Goal: Information Seeking & Learning: Compare options

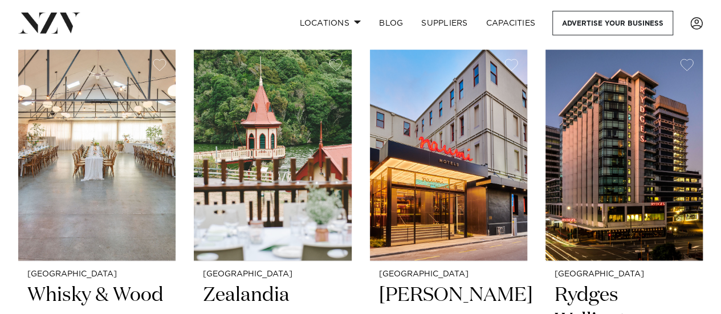
scroll to position [570, 0]
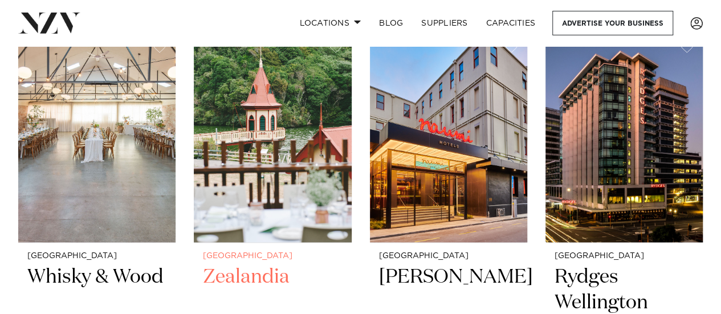
click at [279, 109] on img at bounding box center [272, 136] width 157 height 211
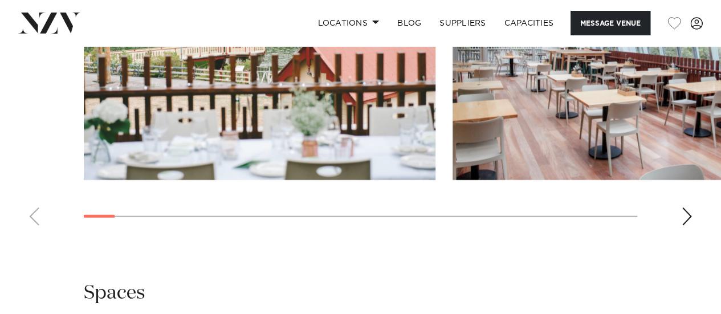
scroll to position [1596, 0]
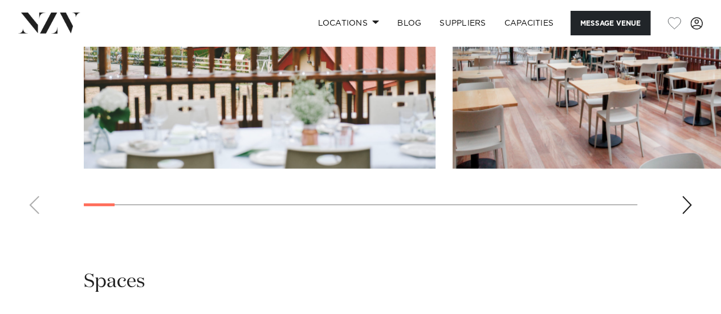
click at [690, 196] on div "Next slide" at bounding box center [686, 205] width 11 height 18
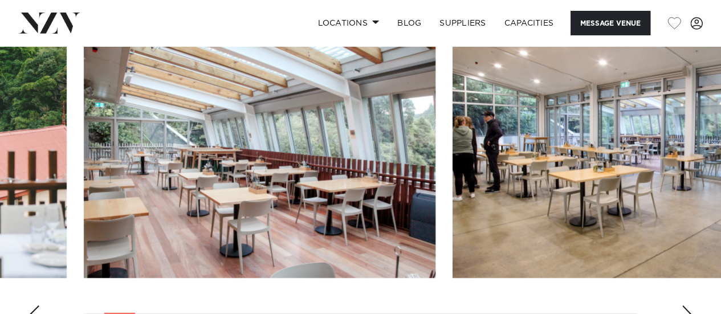
scroll to position [1482, 0]
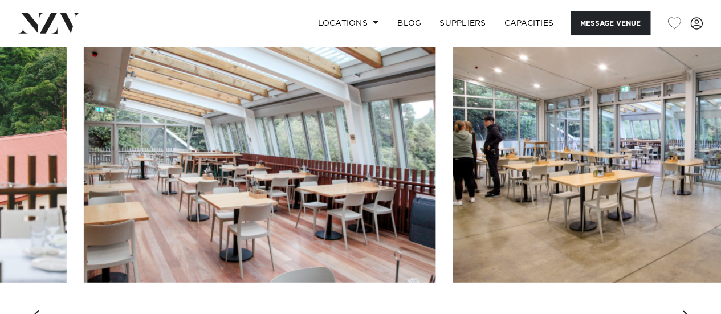
click at [686, 310] on div "Next slide" at bounding box center [686, 319] width 11 height 18
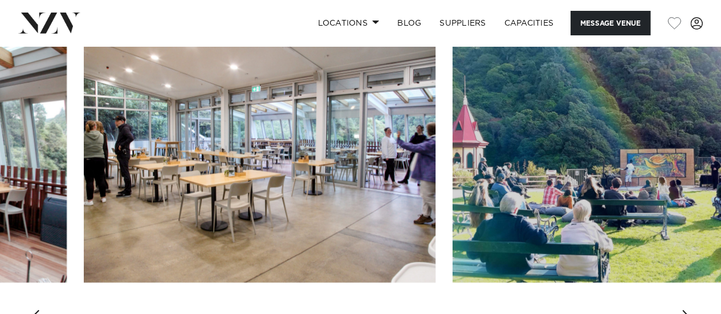
click at [686, 310] on div "Next slide" at bounding box center [686, 319] width 11 height 18
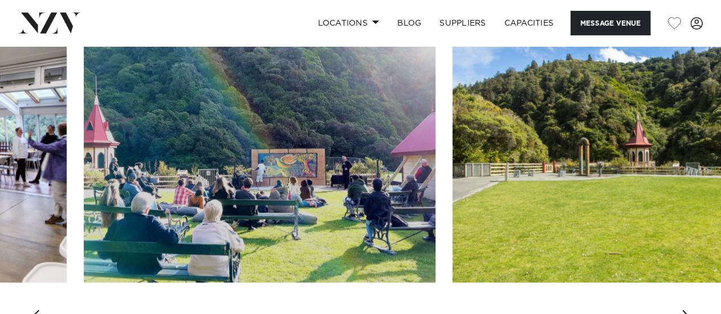
click at [691, 310] on div "Next slide" at bounding box center [686, 319] width 11 height 18
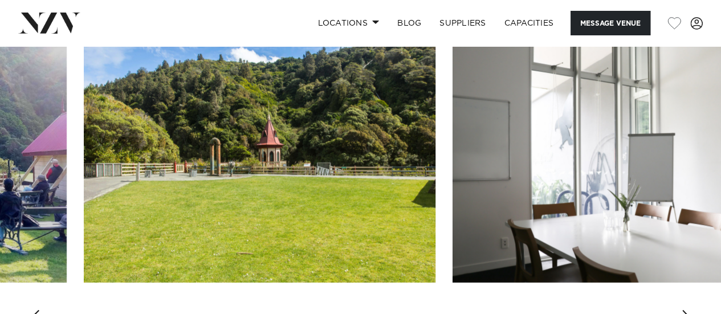
click at [691, 310] on div "Next slide" at bounding box center [686, 319] width 11 height 18
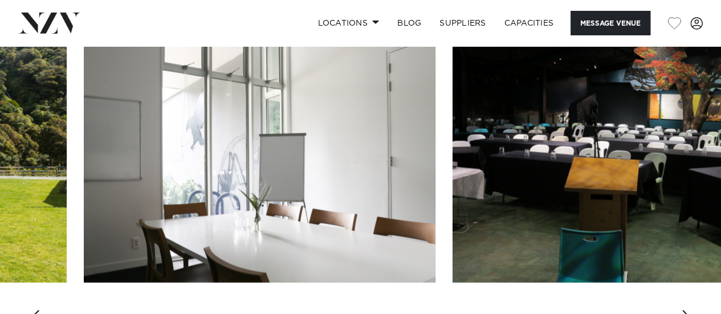
click at [691, 310] on div "Next slide" at bounding box center [686, 319] width 11 height 18
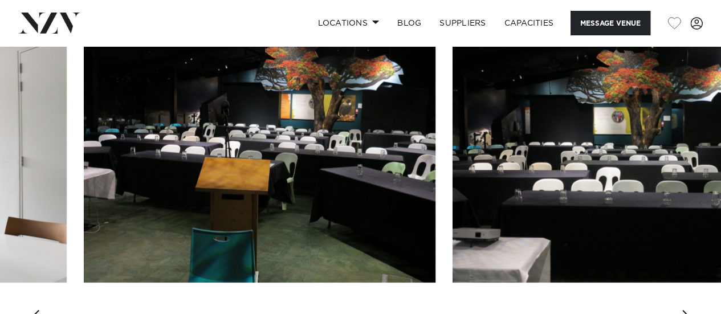
click at [691, 310] on div "Next slide" at bounding box center [686, 319] width 11 height 18
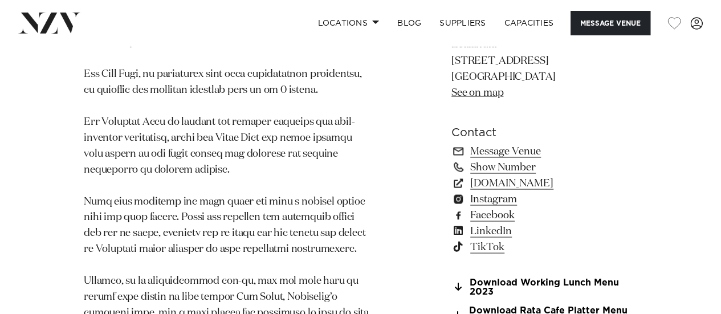
scroll to position [1026, 0]
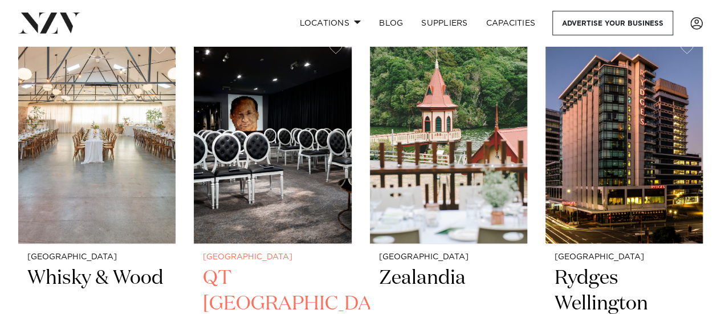
scroll to position [570, 0]
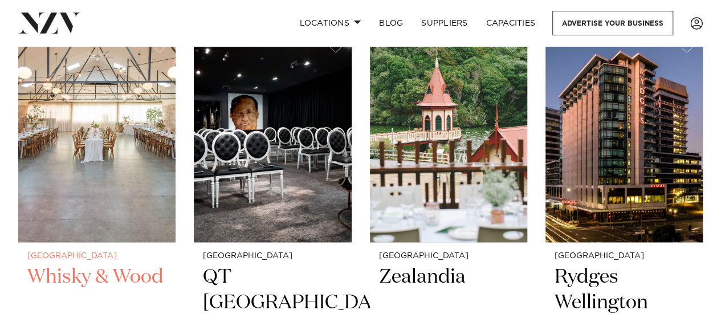
click at [112, 138] on img at bounding box center [96, 136] width 157 height 211
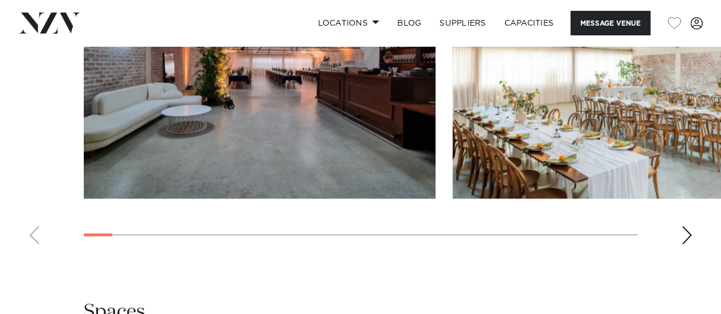
scroll to position [1197, 0]
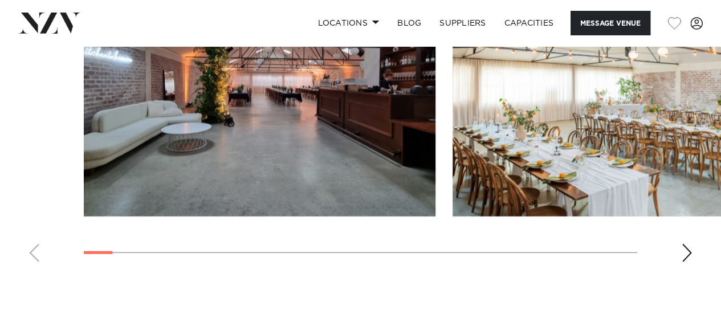
click at [688, 252] on div "Next slide" at bounding box center [686, 253] width 11 height 18
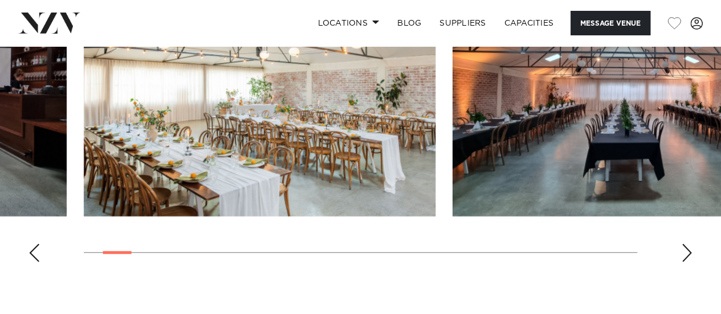
click at [688, 253] on div "Next slide" at bounding box center [686, 253] width 11 height 18
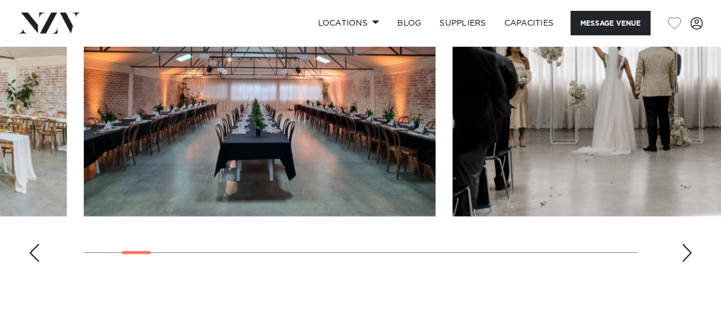
click at [691, 254] on div "Next slide" at bounding box center [686, 253] width 11 height 18
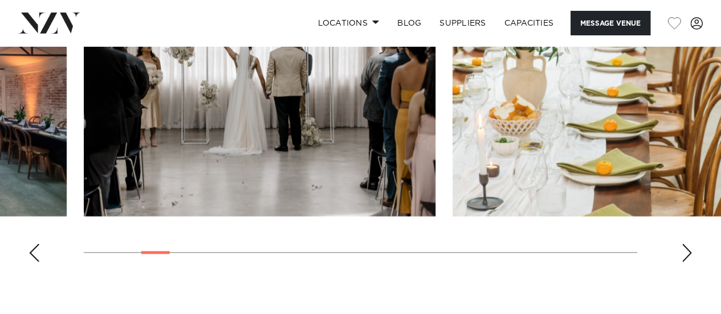
click at [686, 255] on div "Next slide" at bounding box center [686, 253] width 11 height 18
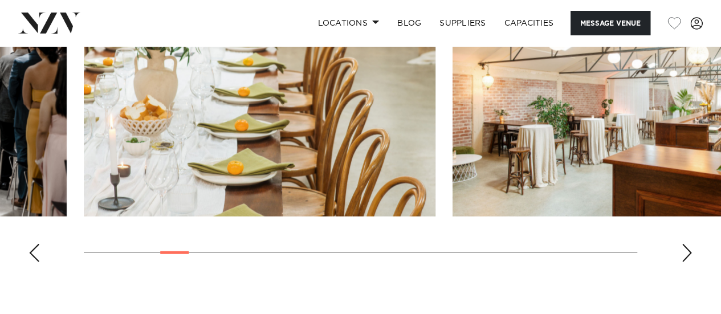
click at [686, 255] on div "Next slide" at bounding box center [686, 253] width 11 height 18
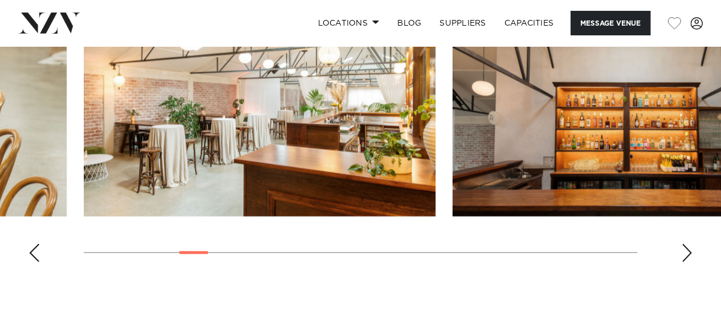
click at [686, 255] on div "Next slide" at bounding box center [686, 253] width 11 height 18
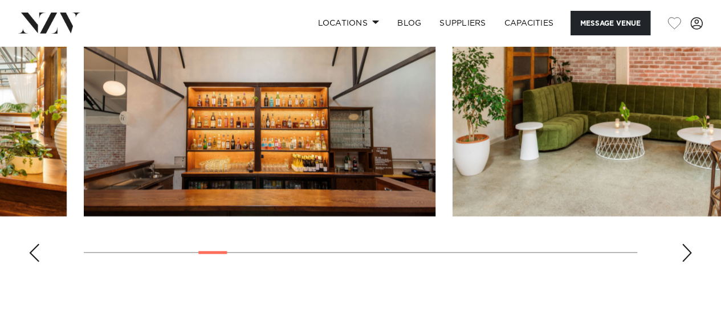
click at [686, 255] on div "Next slide" at bounding box center [686, 253] width 11 height 18
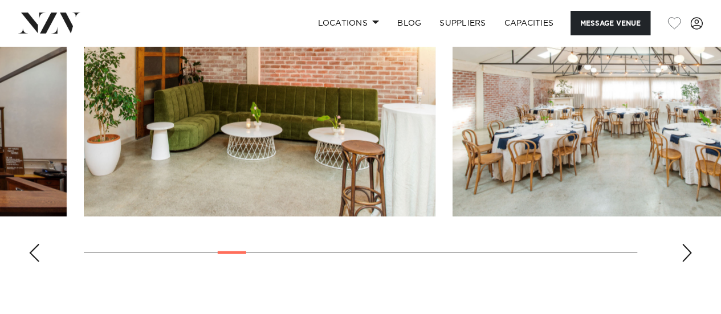
click at [686, 256] on div "Next slide" at bounding box center [686, 253] width 11 height 18
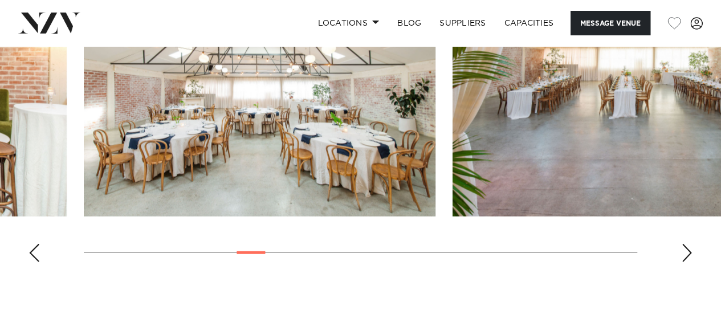
click at [686, 256] on div "Next slide" at bounding box center [686, 253] width 11 height 18
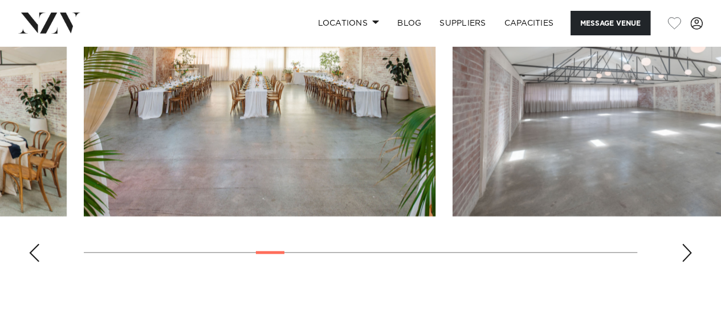
click at [686, 256] on div "Next slide" at bounding box center [686, 253] width 11 height 18
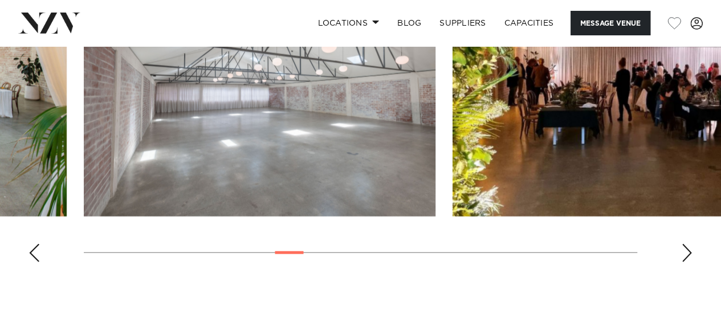
click at [686, 256] on div "Next slide" at bounding box center [686, 253] width 11 height 18
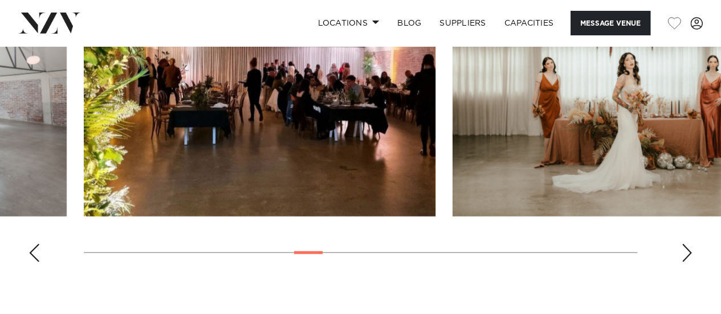
click at [686, 257] on div "Next slide" at bounding box center [686, 253] width 11 height 18
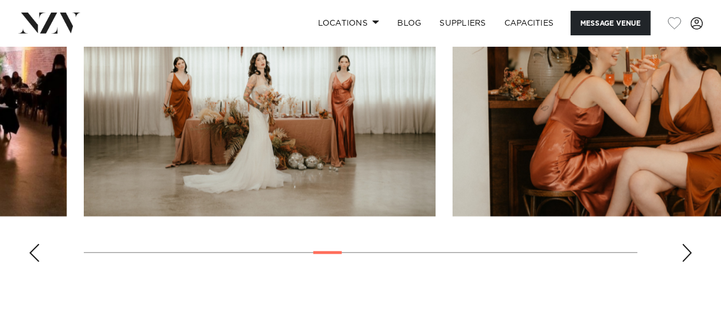
click at [688, 255] on div "Next slide" at bounding box center [686, 253] width 11 height 18
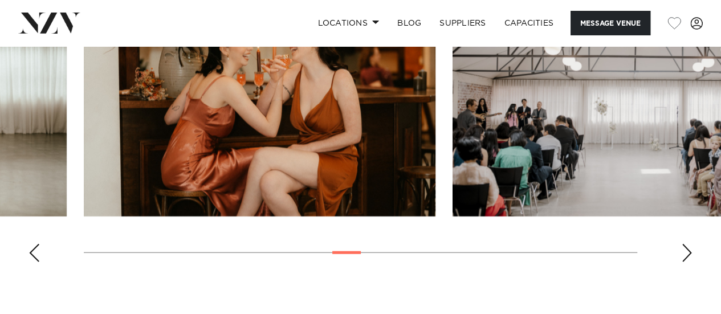
click at [687, 256] on div "Next slide" at bounding box center [686, 253] width 11 height 18
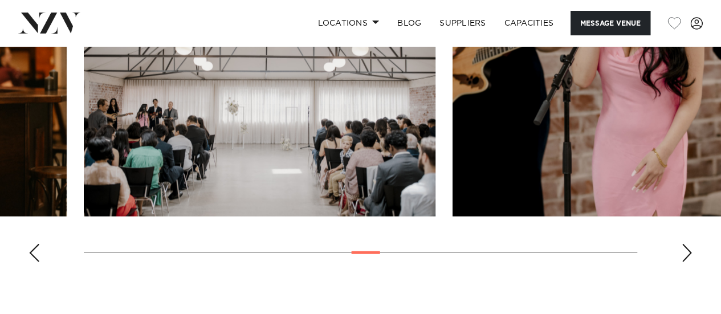
click at [687, 254] on div "Next slide" at bounding box center [686, 253] width 11 height 18
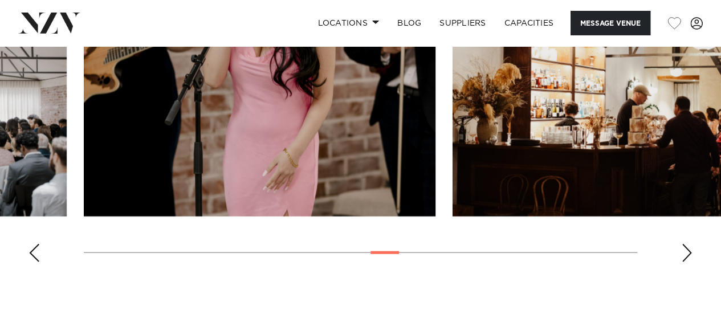
click at [687, 254] on div "Next slide" at bounding box center [686, 253] width 11 height 18
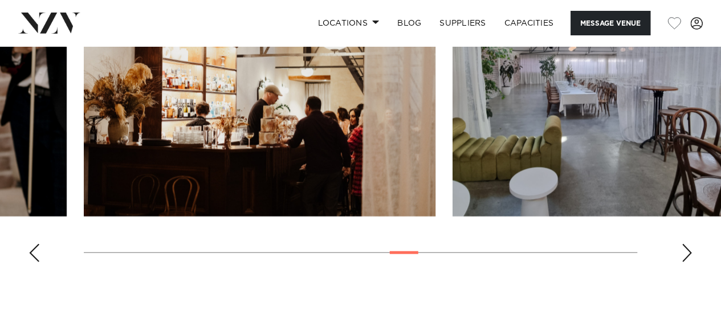
click at [687, 254] on div "Next slide" at bounding box center [686, 253] width 11 height 18
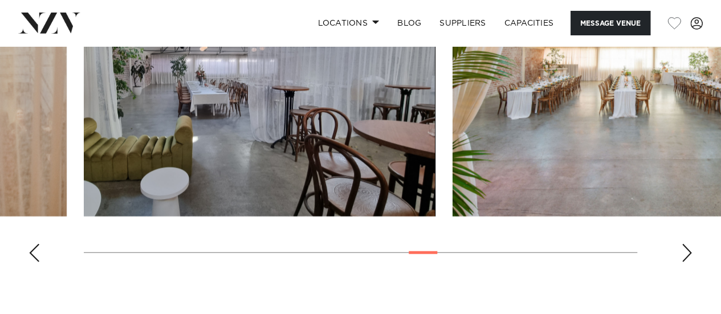
click at [687, 253] on div "Next slide" at bounding box center [686, 253] width 11 height 18
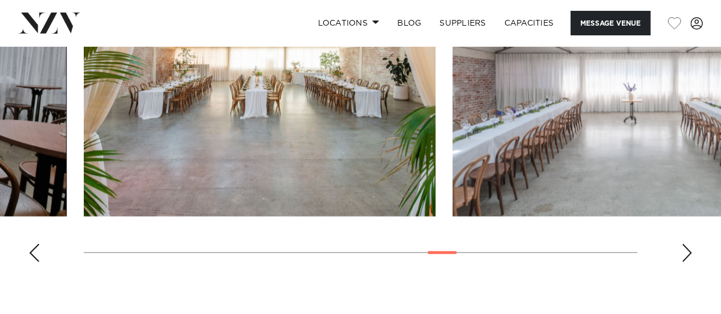
click at [687, 252] on div "Next slide" at bounding box center [686, 253] width 11 height 18
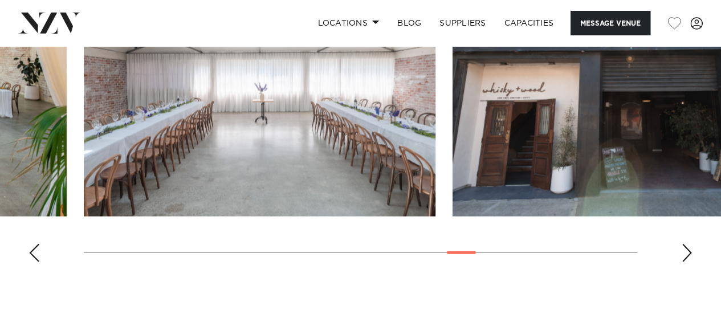
click at [687, 252] on div "Next slide" at bounding box center [686, 253] width 11 height 18
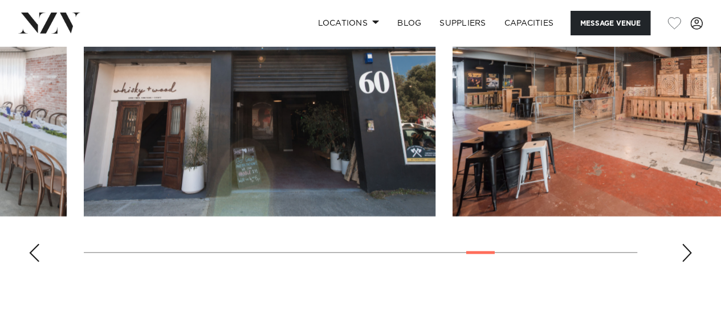
click at [691, 249] on div "Next slide" at bounding box center [686, 253] width 11 height 18
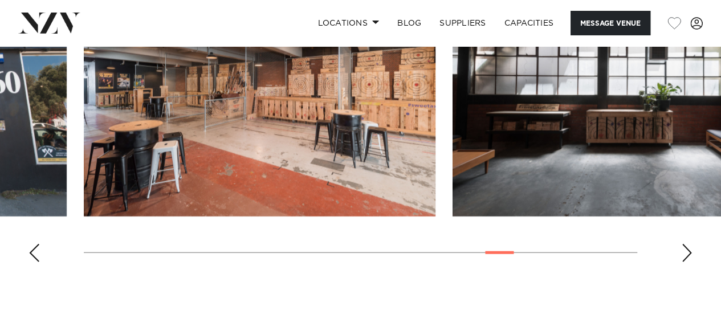
click at [691, 249] on div "Next slide" at bounding box center [686, 253] width 11 height 18
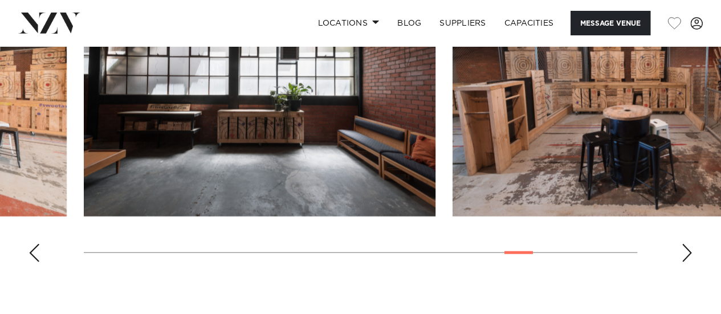
click at [691, 249] on div "Next slide" at bounding box center [686, 253] width 11 height 18
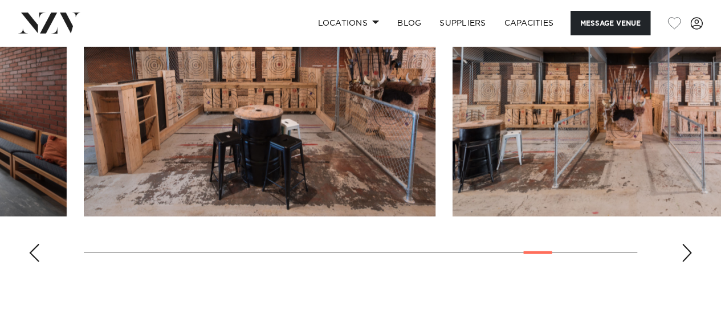
click at [691, 249] on div "Next slide" at bounding box center [686, 253] width 11 height 18
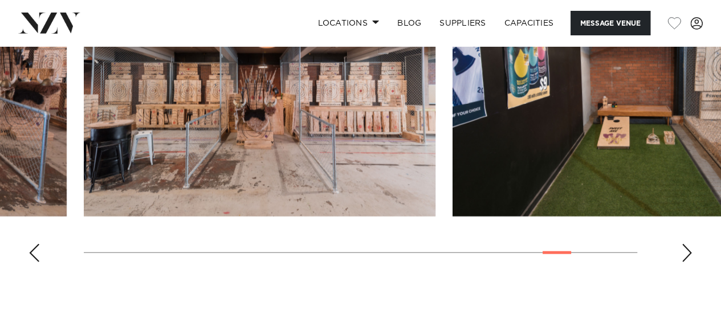
click at [691, 249] on div "Next slide" at bounding box center [686, 253] width 11 height 18
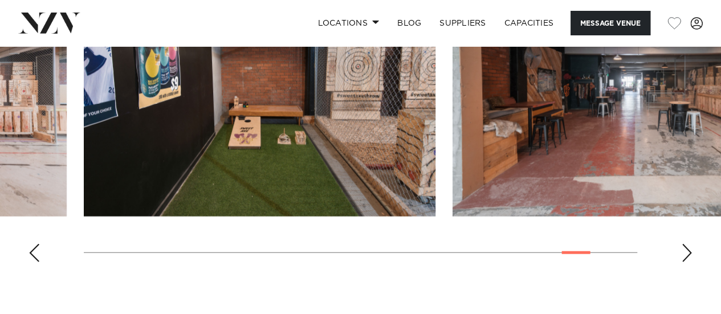
click at [691, 249] on div "Next slide" at bounding box center [686, 253] width 11 height 18
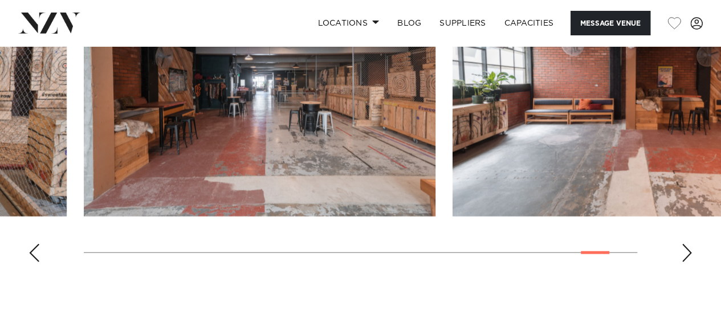
click at [691, 249] on div "Next slide" at bounding box center [686, 253] width 11 height 18
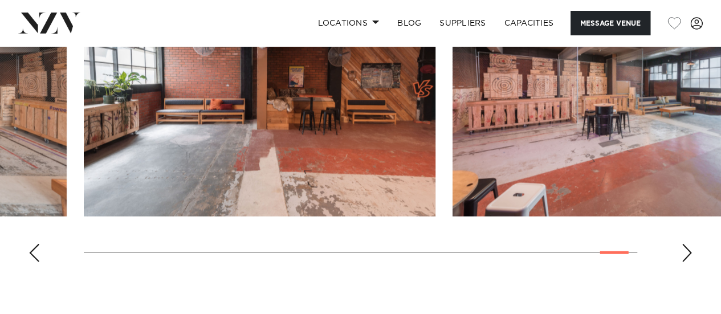
click at [691, 249] on div "Next slide" at bounding box center [686, 253] width 11 height 18
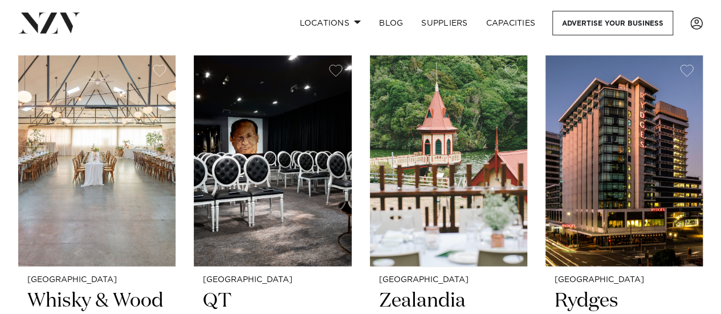
scroll to position [570, 0]
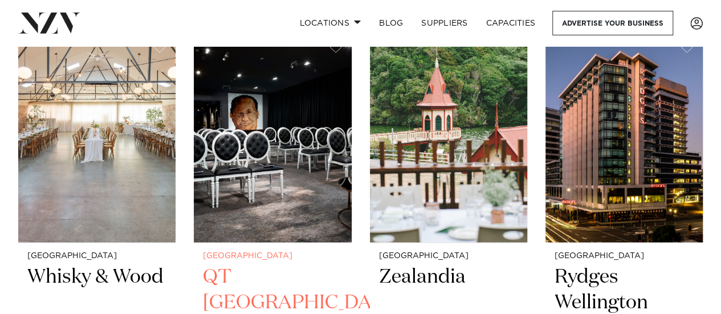
click at [301, 141] on img at bounding box center [272, 136] width 157 height 211
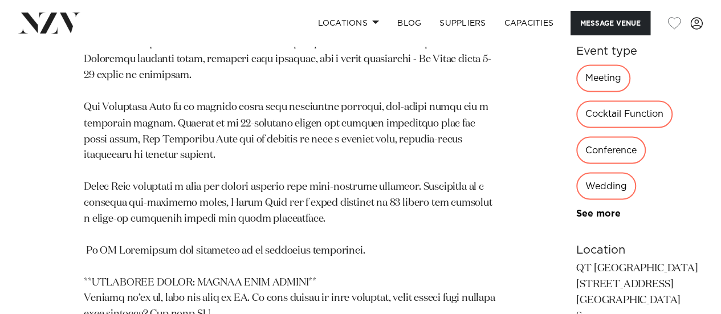
scroll to position [969, 0]
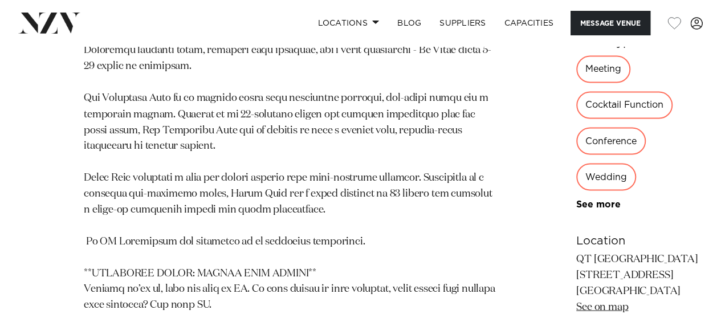
click at [576, 190] on div "Wedding" at bounding box center [606, 176] width 60 height 27
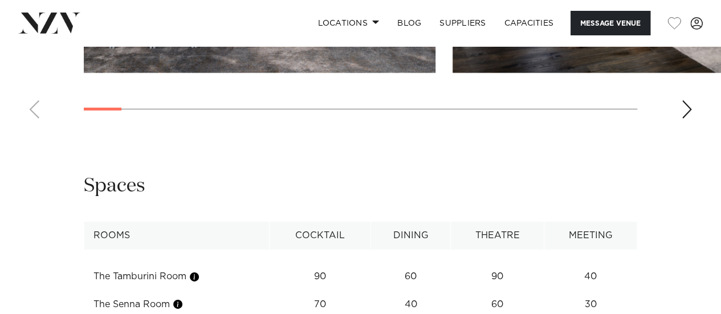
scroll to position [1767, 0]
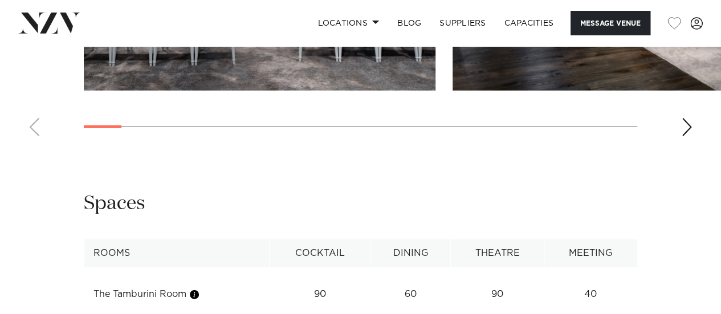
click at [690, 136] on div "Next slide" at bounding box center [686, 127] width 11 height 18
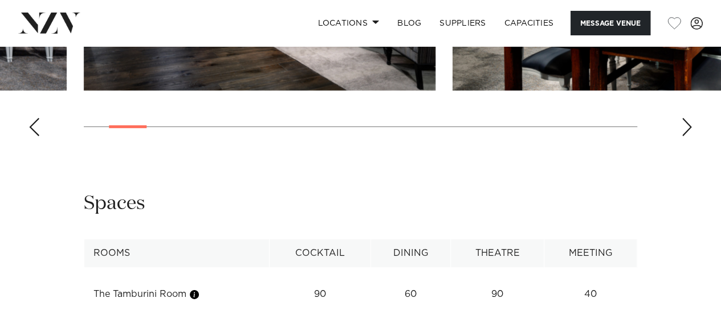
click at [690, 136] on div "Next slide" at bounding box center [686, 127] width 11 height 18
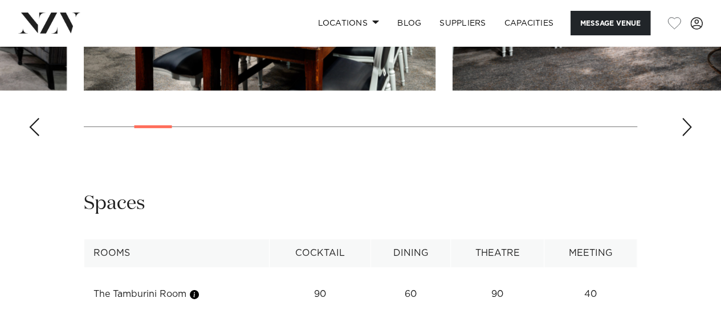
click at [690, 136] on div "Next slide" at bounding box center [686, 127] width 11 height 18
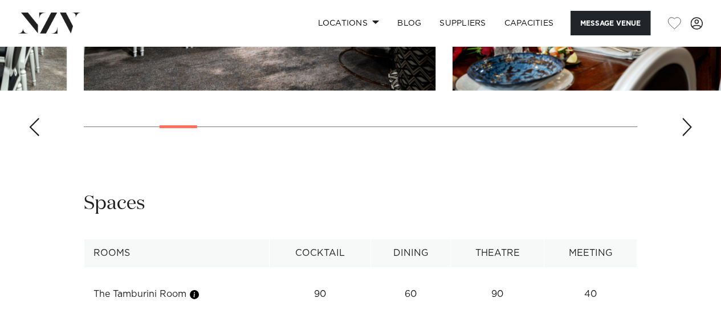
click at [690, 136] on div "Next slide" at bounding box center [686, 127] width 11 height 18
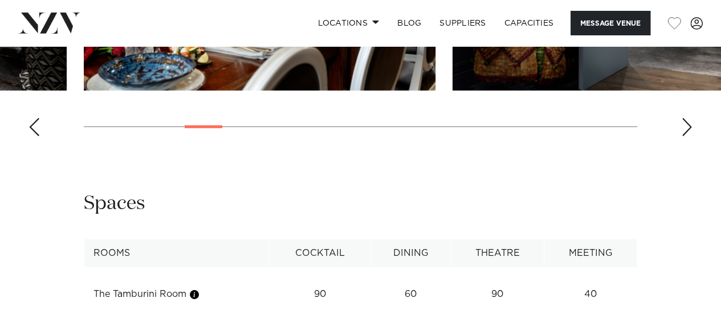
click at [687, 136] on div "Next slide" at bounding box center [686, 127] width 11 height 18
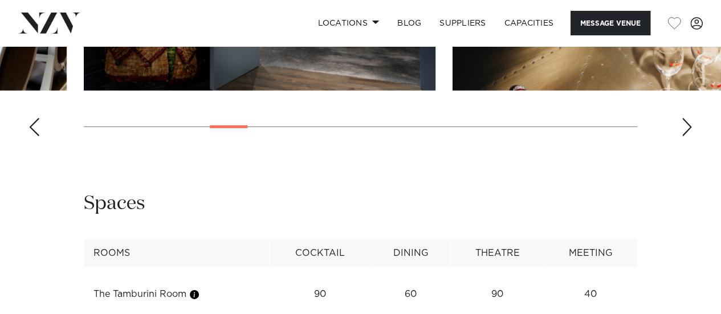
click at [687, 136] on div "Next slide" at bounding box center [686, 127] width 11 height 18
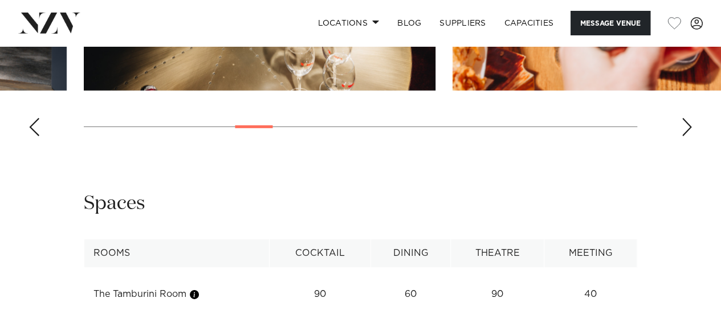
click at [687, 136] on div "Next slide" at bounding box center [686, 127] width 11 height 18
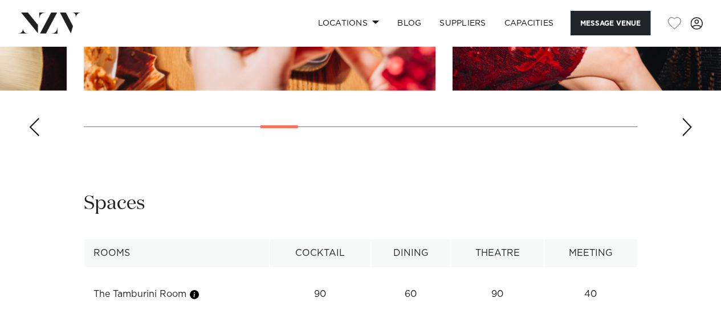
click at [687, 136] on div "Next slide" at bounding box center [686, 127] width 11 height 18
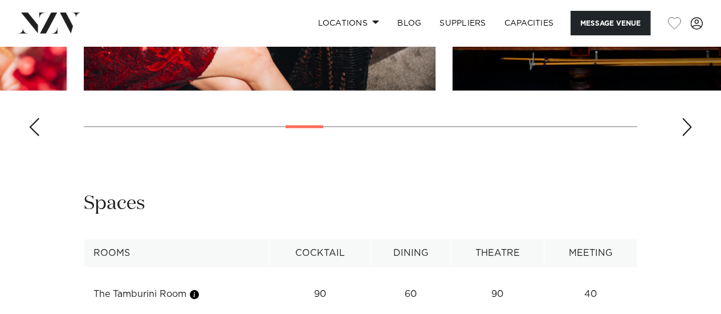
click at [687, 136] on div "Next slide" at bounding box center [686, 127] width 11 height 18
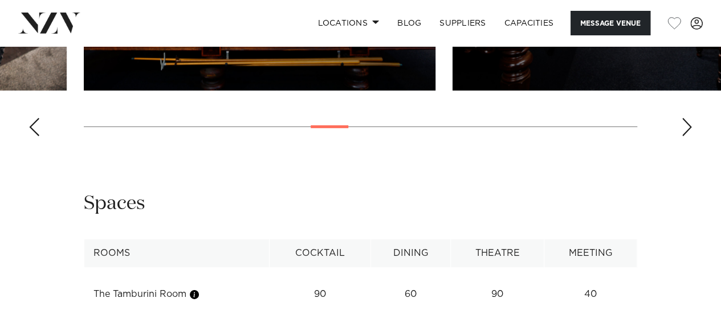
click at [686, 136] on div "Next slide" at bounding box center [686, 127] width 11 height 18
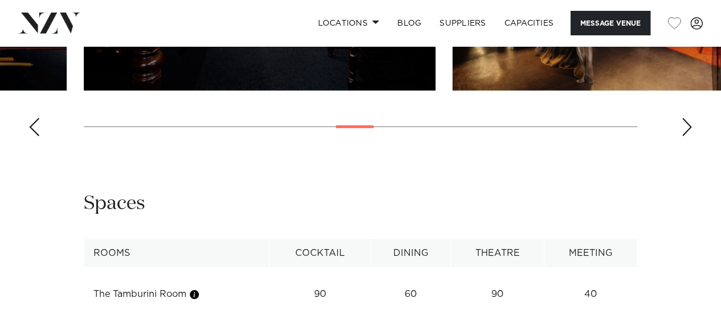
click at [686, 136] on div "Next slide" at bounding box center [686, 127] width 11 height 18
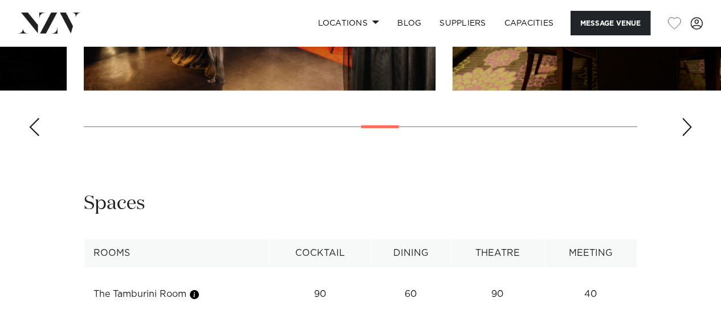
click at [686, 136] on div "Next slide" at bounding box center [686, 127] width 11 height 18
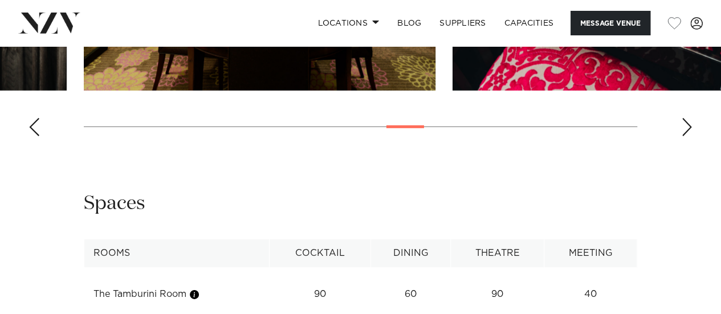
click at [686, 136] on div "Next slide" at bounding box center [686, 127] width 11 height 18
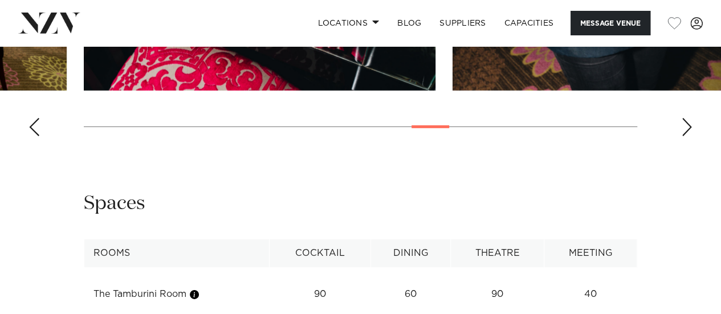
click at [686, 136] on div "Next slide" at bounding box center [686, 127] width 11 height 18
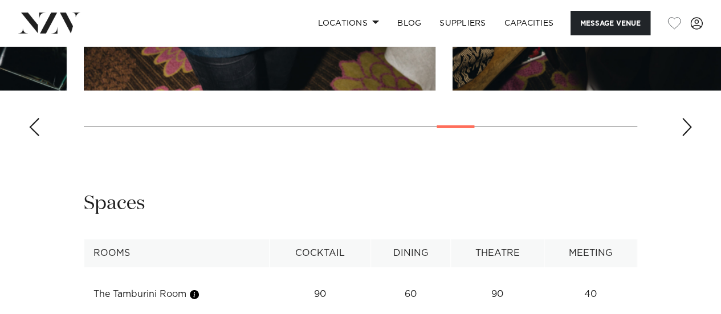
click at [686, 136] on div "Next slide" at bounding box center [686, 127] width 11 height 18
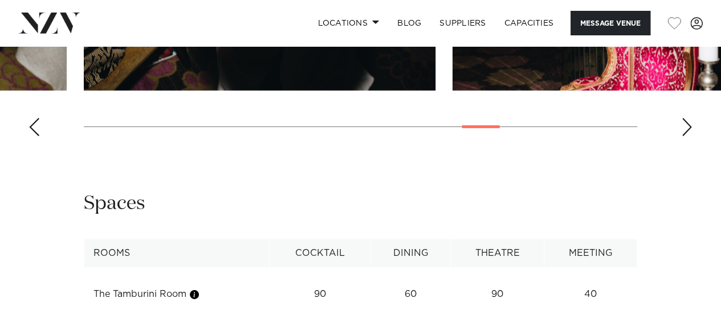
click at [684, 136] on div "Next slide" at bounding box center [686, 127] width 11 height 18
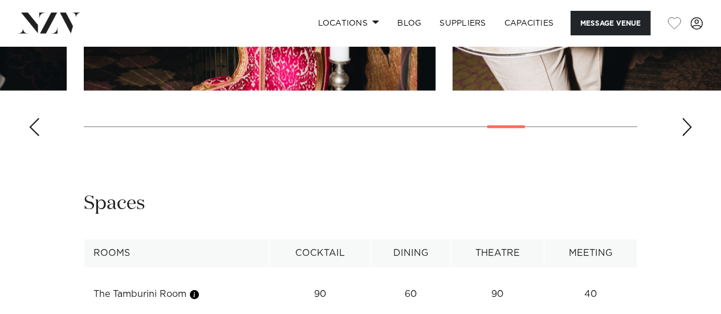
click at [684, 136] on div "Next slide" at bounding box center [686, 127] width 11 height 18
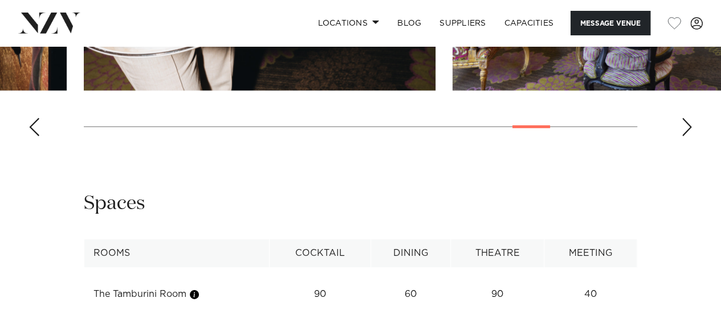
click at [684, 136] on div "Next slide" at bounding box center [686, 127] width 11 height 18
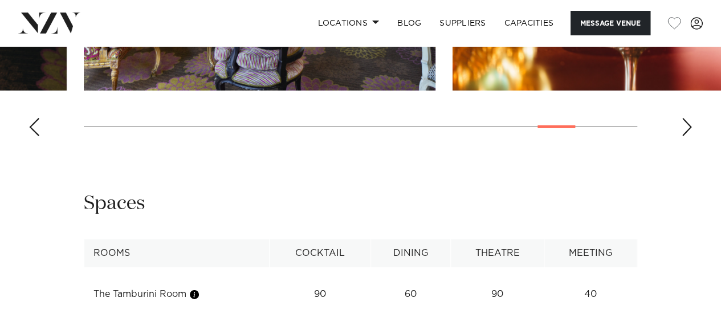
click at [684, 136] on div "Next slide" at bounding box center [686, 127] width 11 height 18
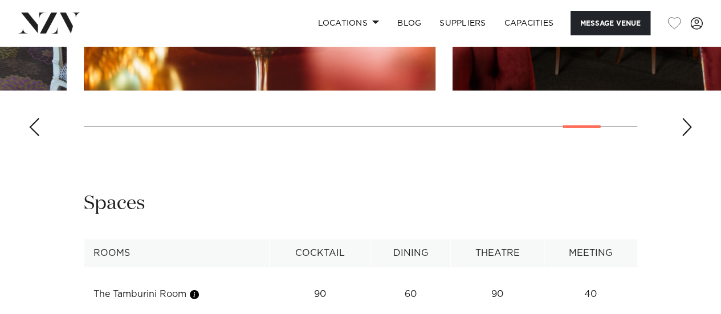
click at [684, 136] on div "Next slide" at bounding box center [686, 127] width 11 height 18
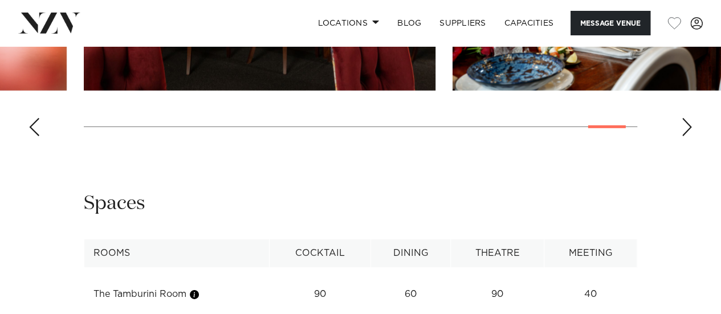
click at [684, 136] on div "Next slide" at bounding box center [686, 127] width 11 height 18
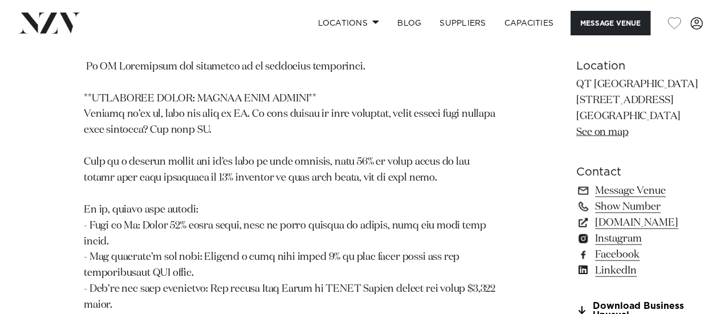
scroll to position [1140, 0]
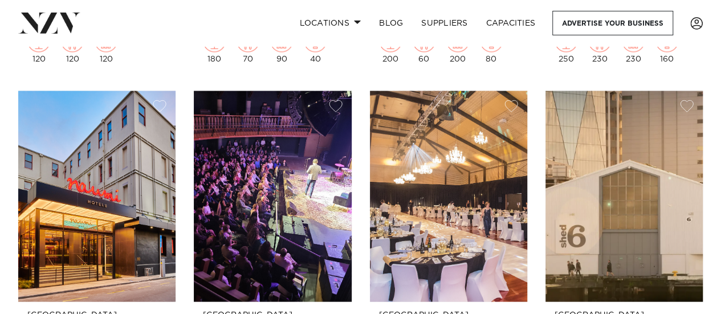
scroll to position [1026, 0]
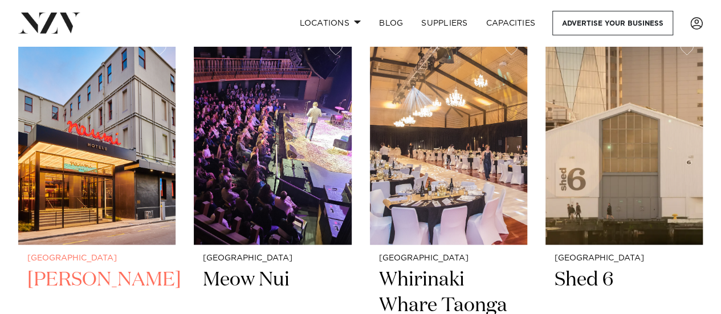
click at [111, 134] on img at bounding box center [96, 139] width 157 height 211
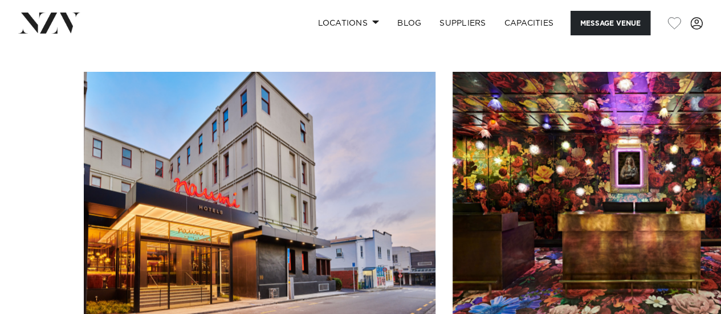
scroll to position [1197, 0]
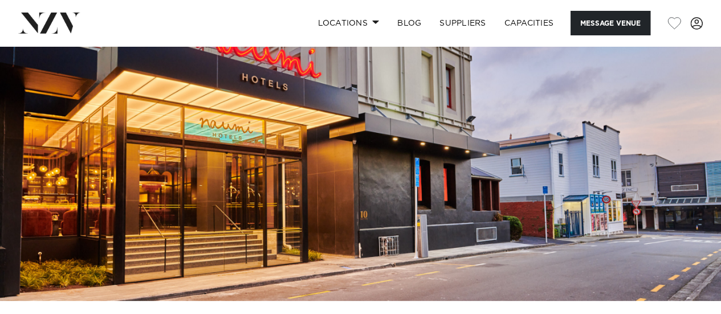
scroll to position [0, 0]
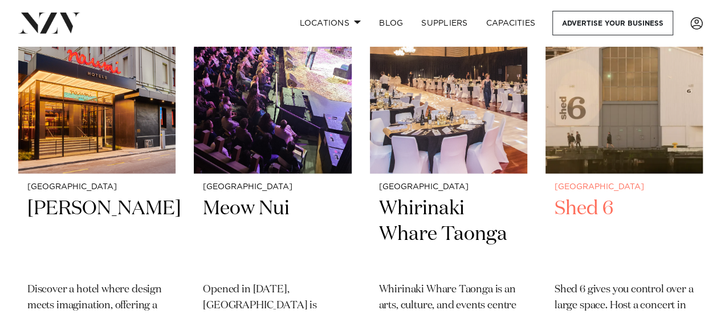
scroll to position [1083, 0]
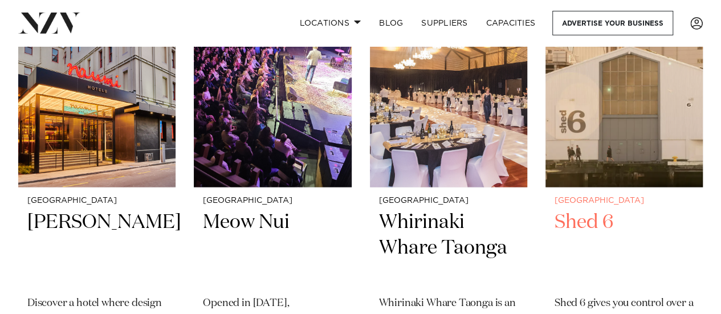
click at [629, 99] on img at bounding box center [623, 82] width 157 height 211
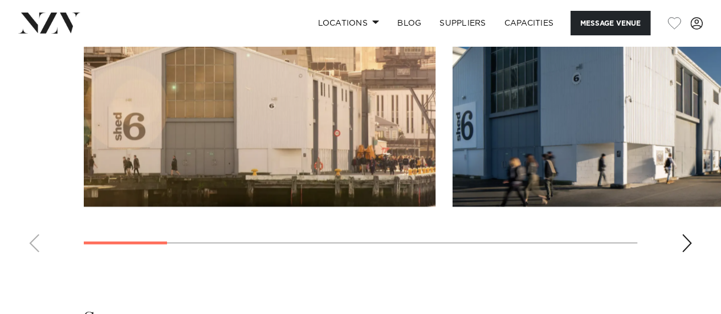
scroll to position [1425, 0]
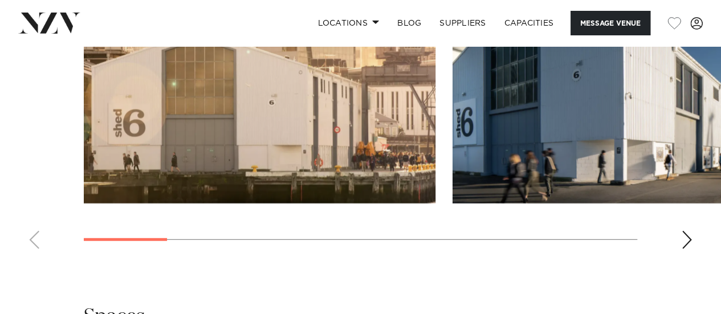
click at [690, 237] on div "Next slide" at bounding box center [686, 240] width 11 height 18
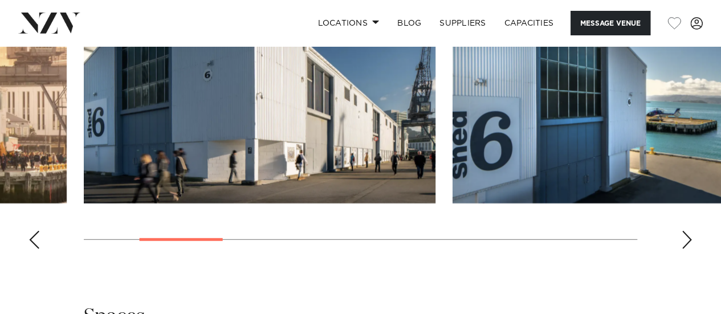
click at [690, 237] on div "Next slide" at bounding box center [686, 240] width 11 height 18
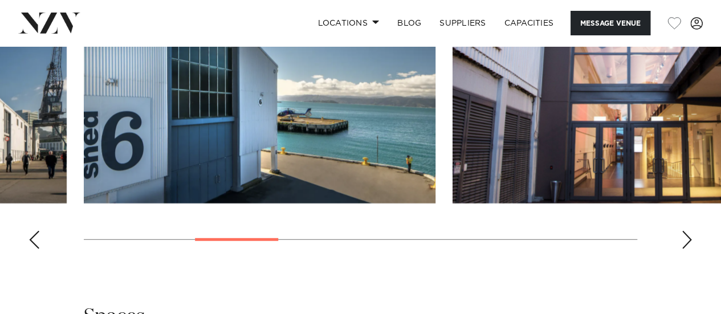
click at [683, 238] on div "Next slide" at bounding box center [686, 240] width 11 height 18
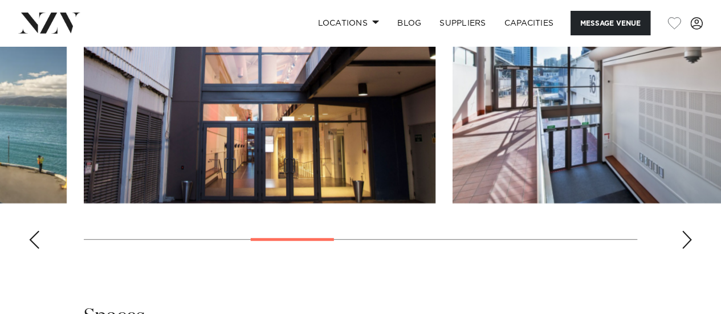
click at [683, 238] on div "Next slide" at bounding box center [686, 240] width 11 height 18
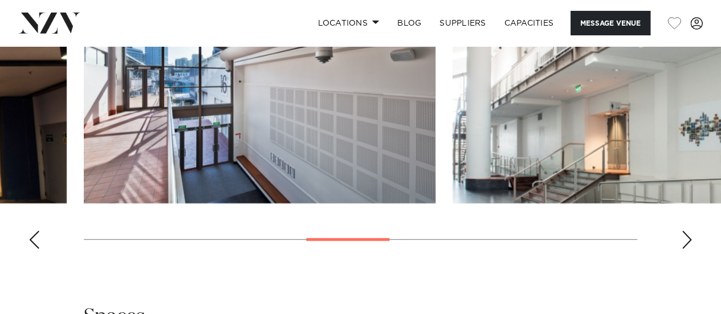
click at [683, 238] on div "Next slide" at bounding box center [686, 240] width 11 height 18
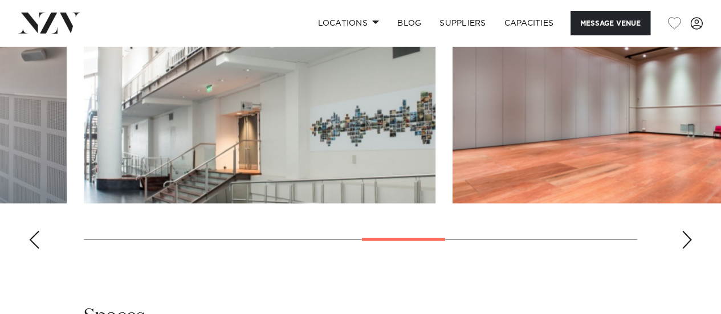
click at [683, 238] on div "Next slide" at bounding box center [686, 240] width 11 height 18
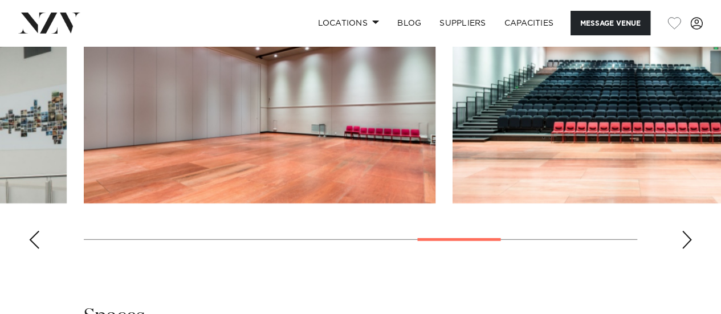
click at [683, 238] on div "Next slide" at bounding box center [686, 240] width 11 height 18
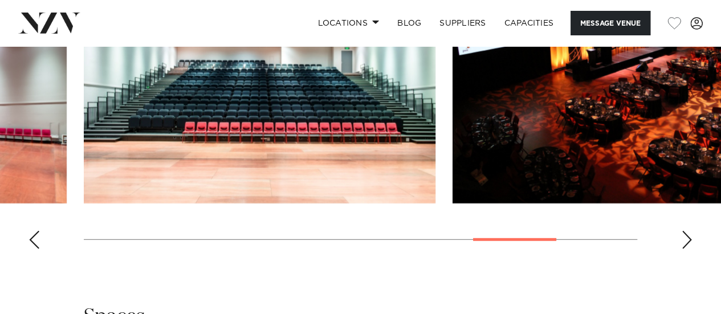
click at [683, 238] on div "Next slide" at bounding box center [686, 240] width 11 height 18
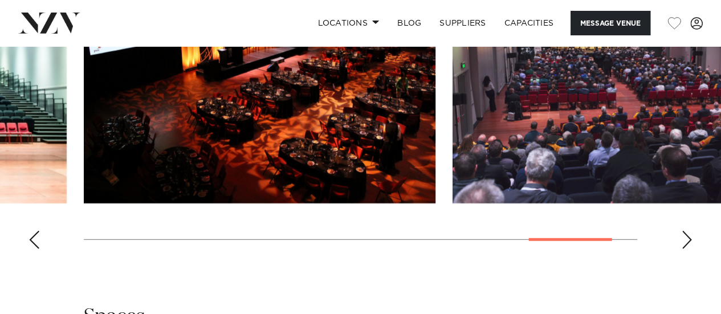
click at [683, 238] on div "Next slide" at bounding box center [686, 240] width 11 height 18
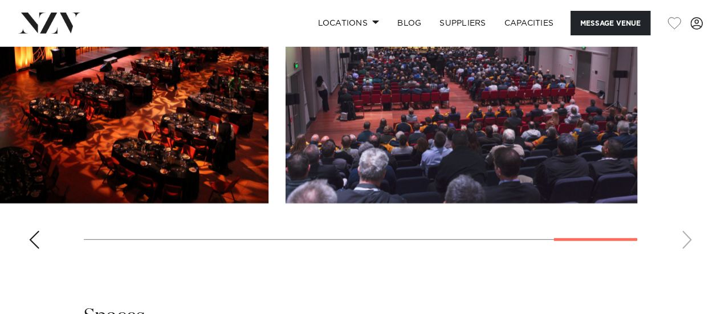
click at [683, 238] on swiper-container at bounding box center [360, 101] width 721 height 313
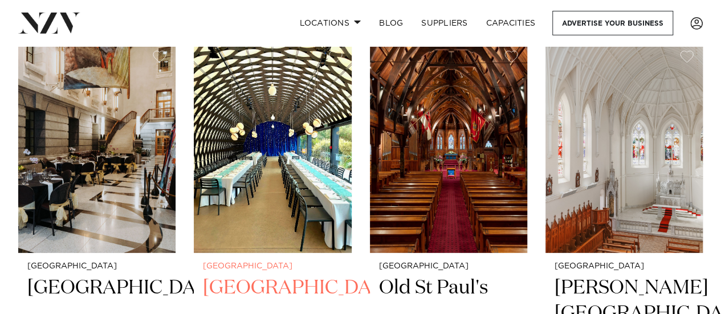
scroll to position [1458, 0]
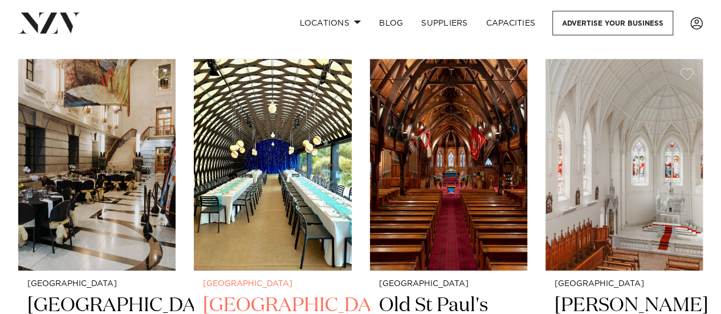
click at [274, 197] on img at bounding box center [272, 164] width 157 height 211
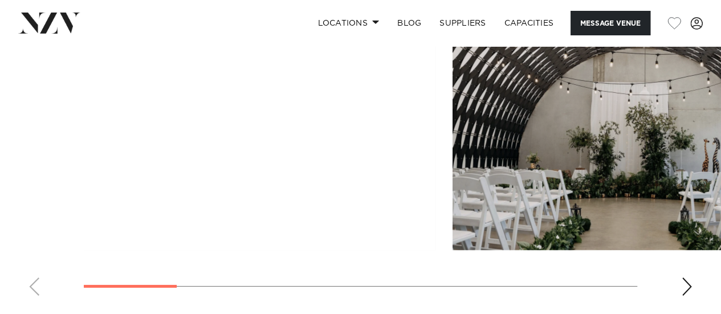
scroll to position [1710, 0]
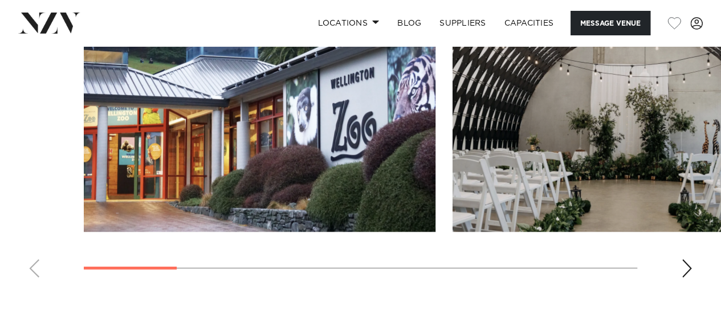
click at [686, 267] on div "Next slide" at bounding box center [686, 268] width 11 height 18
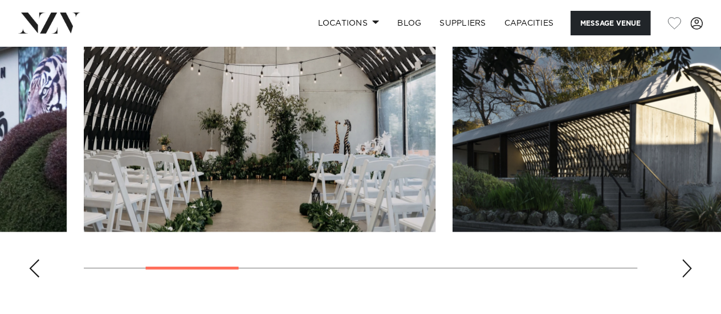
click at [686, 267] on div "Next slide" at bounding box center [686, 268] width 11 height 18
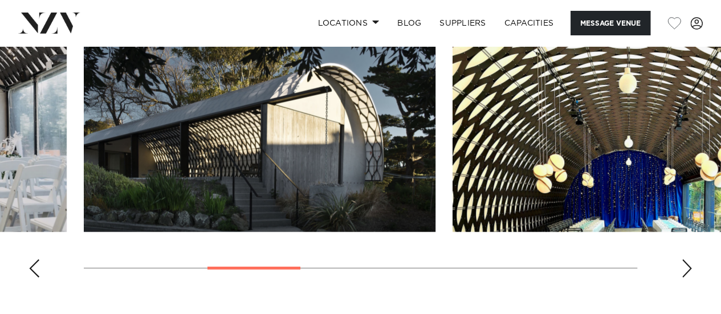
click at [687, 267] on div "Next slide" at bounding box center [686, 268] width 11 height 18
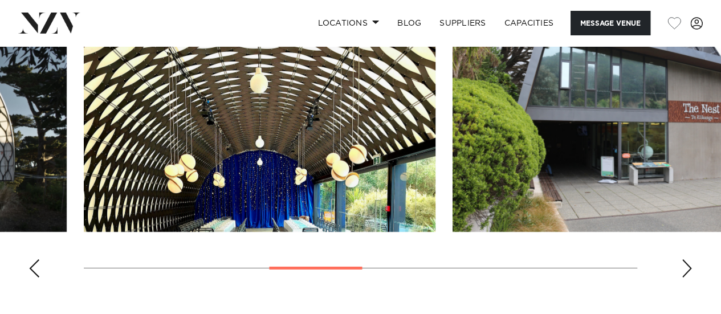
click at [687, 267] on div "Next slide" at bounding box center [686, 268] width 11 height 18
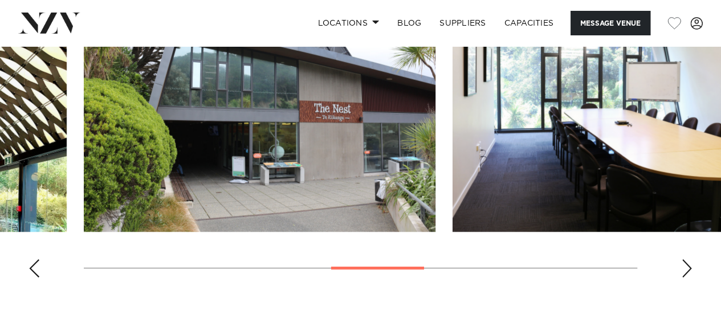
click at [687, 267] on div "Next slide" at bounding box center [686, 268] width 11 height 18
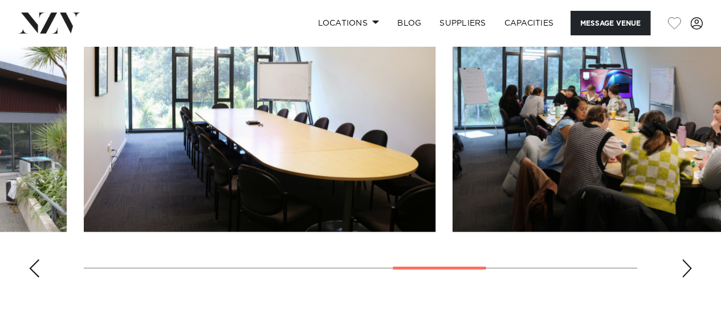
click at [687, 267] on div "Next slide" at bounding box center [686, 268] width 11 height 18
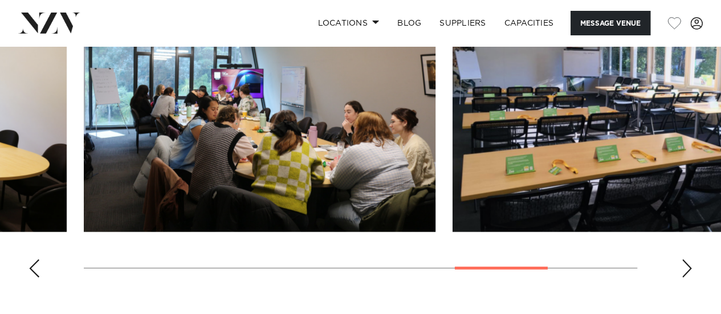
click at [687, 267] on div "Next slide" at bounding box center [686, 268] width 11 height 18
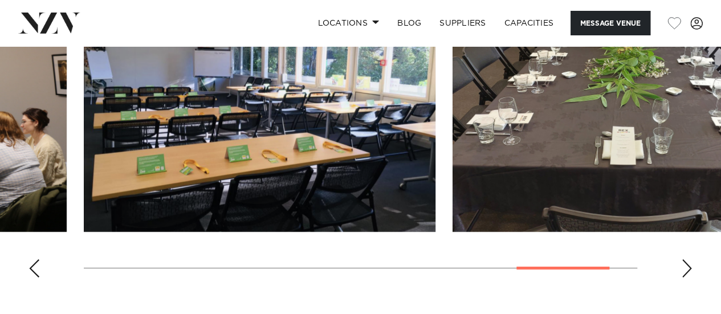
click at [687, 267] on div "Next slide" at bounding box center [686, 268] width 11 height 18
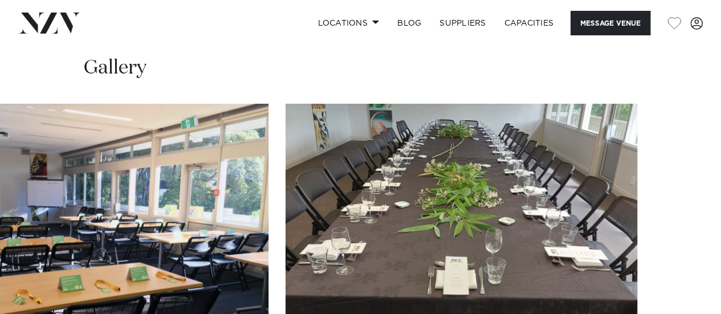
scroll to position [1596, 0]
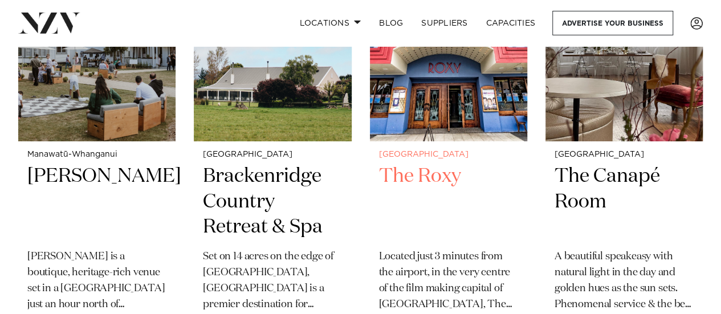
scroll to position [2028, 0]
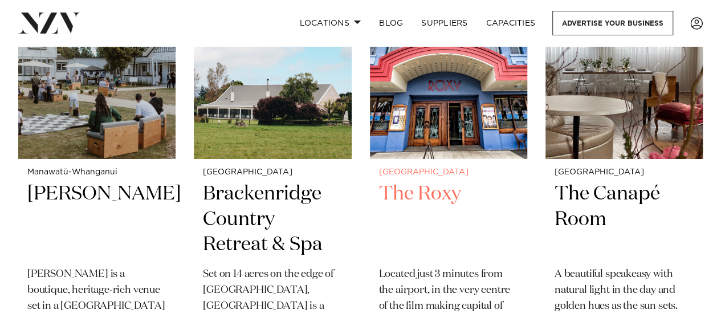
click at [437, 102] on img at bounding box center [448, 53] width 157 height 211
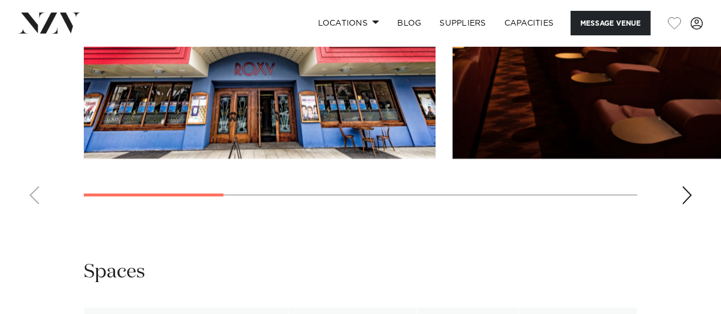
scroll to position [1083, 0]
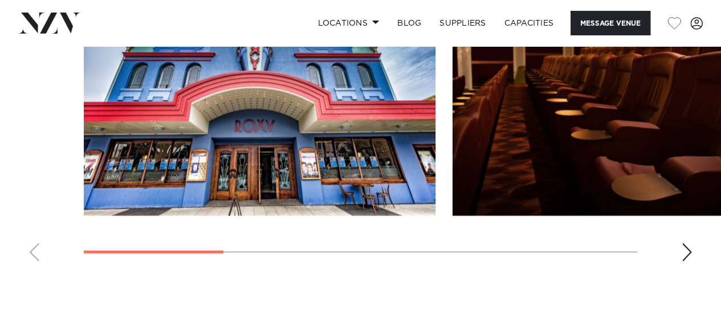
click at [690, 249] on div "Next slide" at bounding box center [686, 252] width 11 height 18
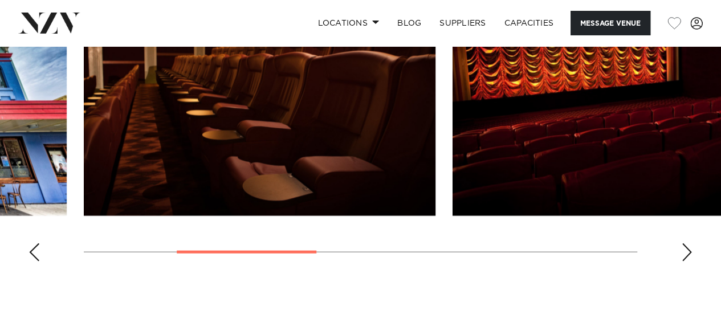
click at [690, 249] on div "Next slide" at bounding box center [686, 252] width 11 height 18
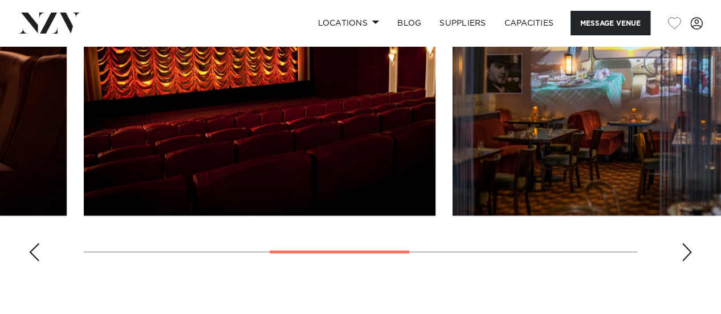
click at [692, 248] on div "Next slide" at bounding box center [686, 252] width 11 height 18
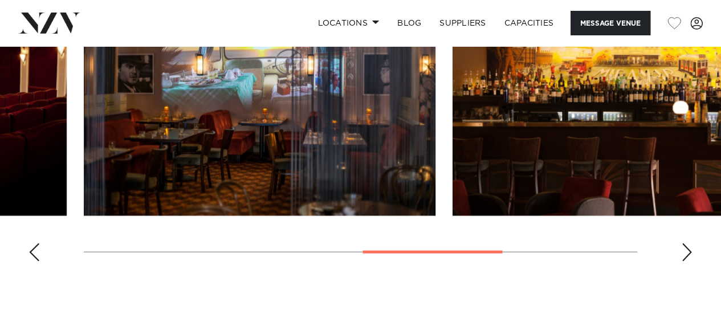
click at [692, 248] on div "Next slide" at bounding box center [686, 252] width 11 height 18
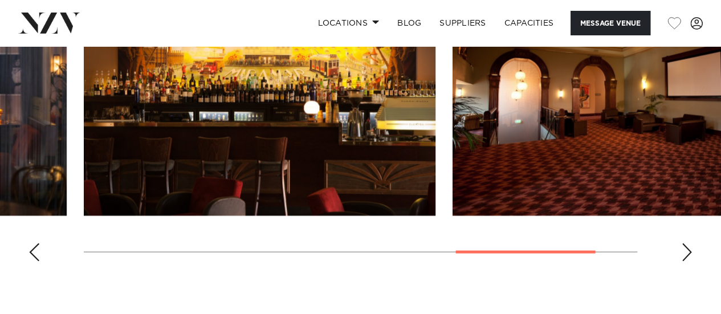
click at [692, 248] on div "Next slide" at bounding box center [686, 252] width 11 height 18
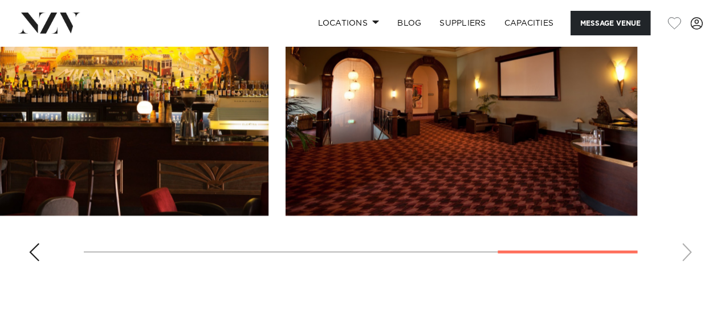
click at [684, 252] on swiper-container at bounding box center [360, 114] width 721 height 313
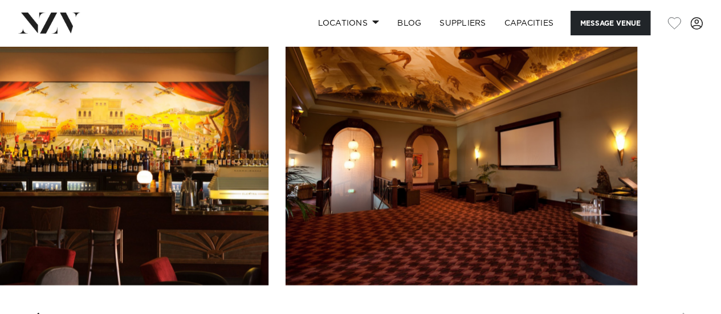
scroll to position [912, 0]
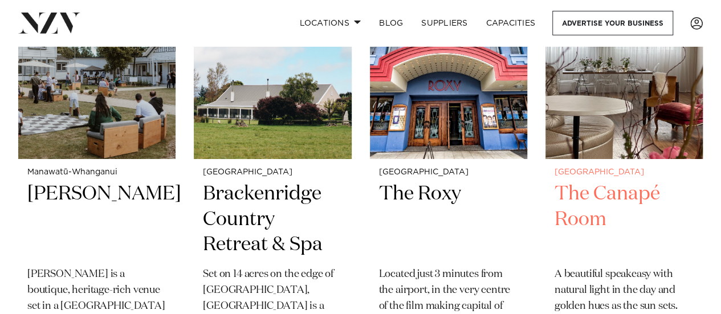
click at [599, 78] on img at bounding box center [623, 53] width 157 height 211
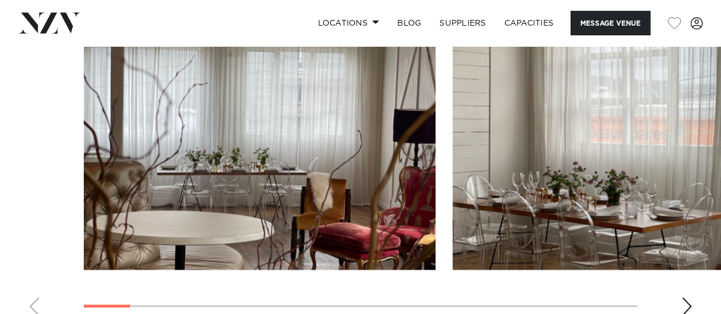
scroll to position [1140, 0]
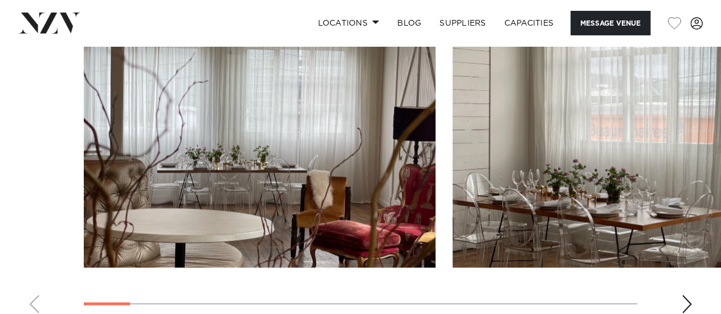
click at [684, 303] on div "Next slide" at bounding box center [686, 304] width 11 height 18
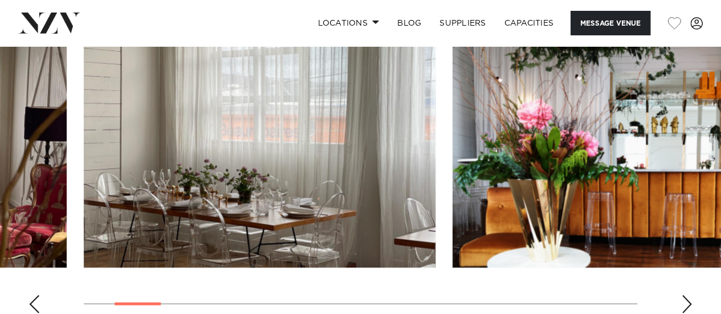
click at [688, 303] on div "Next slide" at bounding box center [686, 304] width 11 height 18
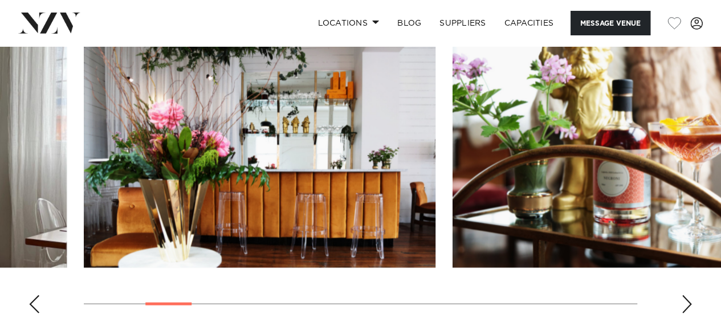
click at [688, 303] on div "Next slide" at bounding box center [686, 304] width 11 height 18
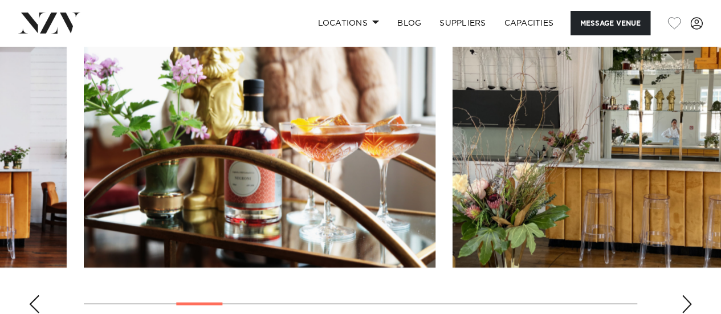
click at [689, 301] on div "Next slide" at bounding box center [686, 304] width 11 height 18
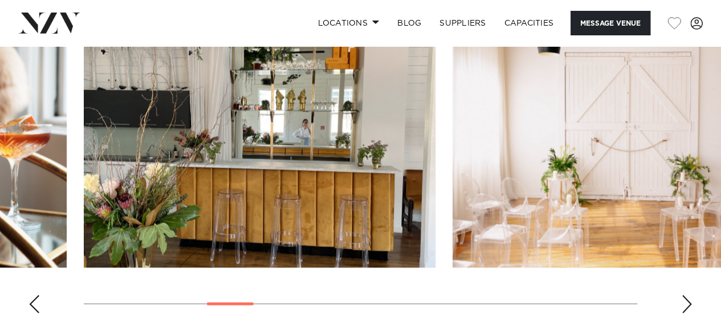
click at [690, 301] on div "Next slide" at bounding box center [686, 304] width 11 height 18
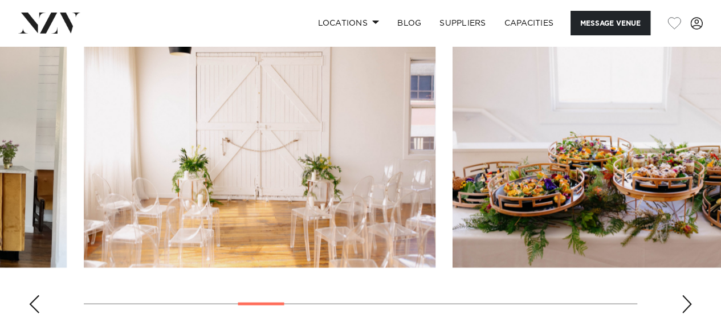
click at [691, 301] on div "Next slide" at bounding box center [686, 304] width 11 height 18
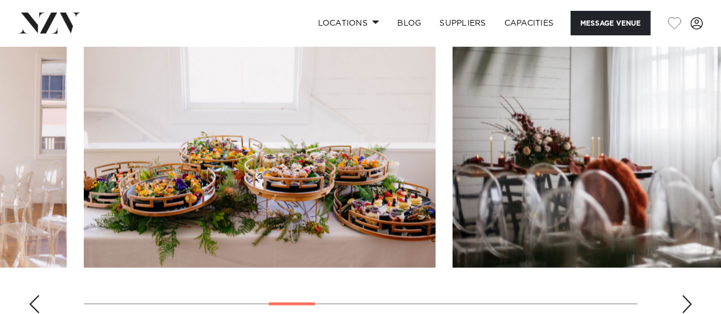
click at [691, 300] on div "Next slide" at bounding box center [686, 304] width 11 height 18
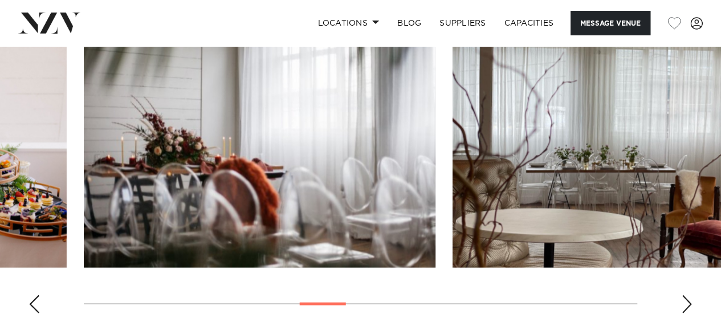
click at [691, 300] on div "Next slide" at bounding box center [686, 304] width 11 height 18
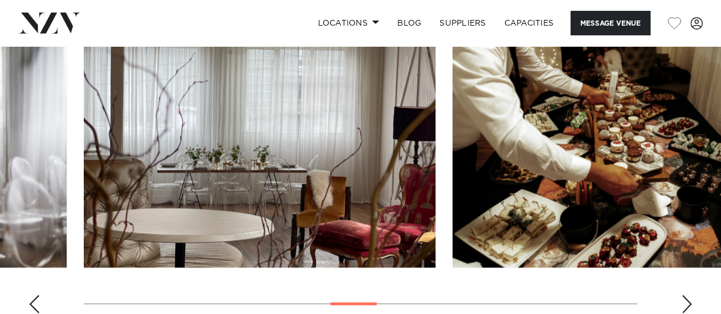
click at [691, 300] on div "Next slide" at bounding box center [686, 304] width 11 height 18
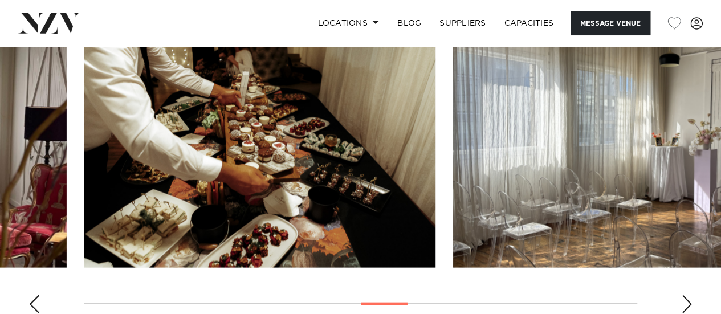
click at [687, 301] on div "Next slide" at bounding box center [686, 304] width 11 height 18
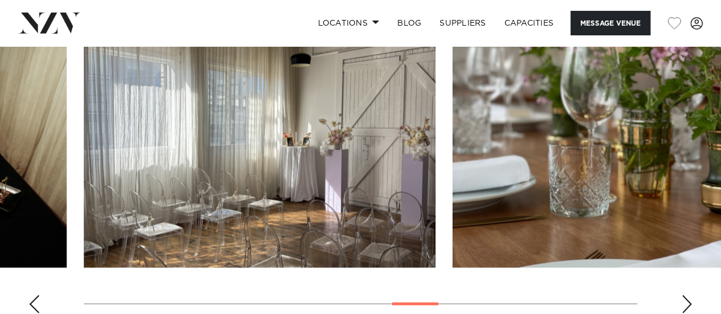
click at [688, 301] on div "Next slide" at bounding box center [686, 304] width 11 height 18
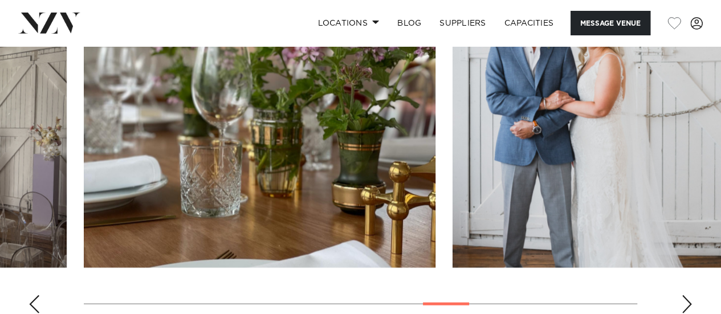
click at [686, 307] on div "Next slide" at bounding box center [686, 304] width 11 height 18
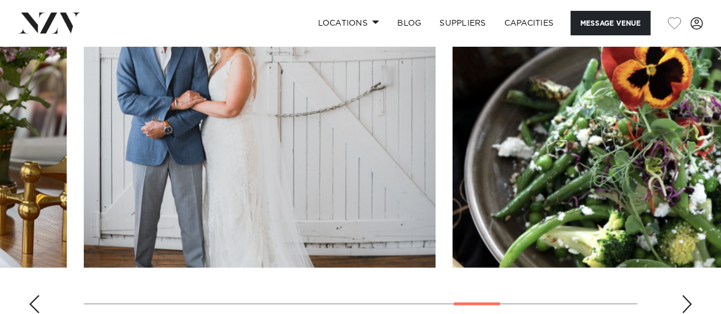
click at [686, 307] on div "Next slide" at bounding box center [686, 304] width 11 height 18
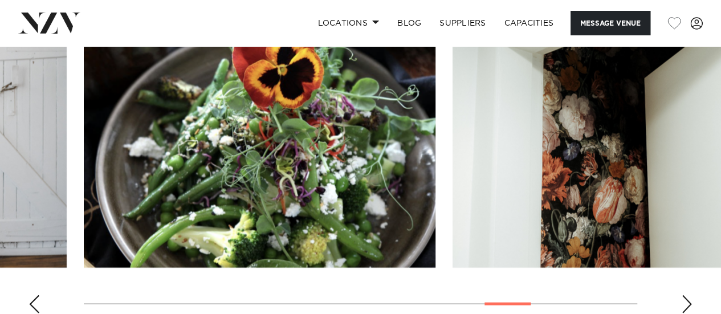
click at [686, 306] on div "Next slide" at bounding box center [686, 304] width 11 height 18
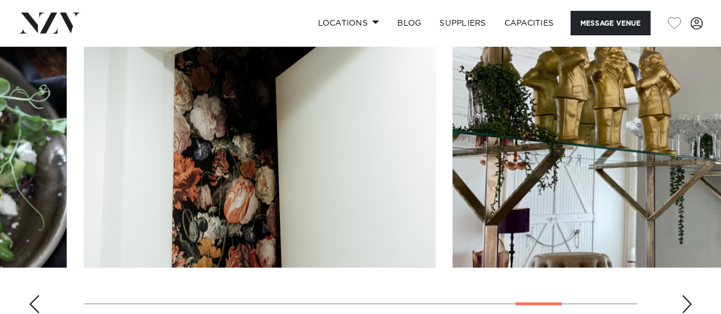
click at [686, 306] on div "Next slide" at bounding box center [686, 304] width 11 height 18
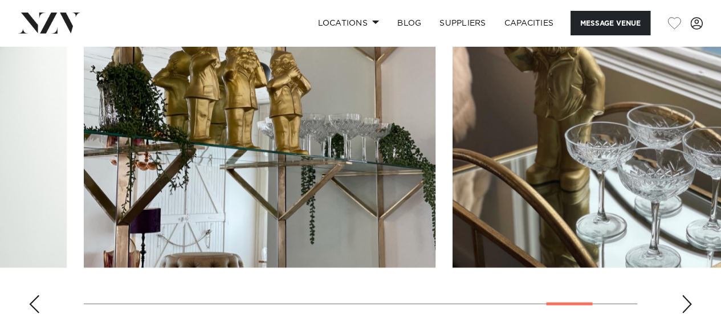
click at [686, 305] on div "Next slide" at bounding box center [686, 304] width 11 height 18
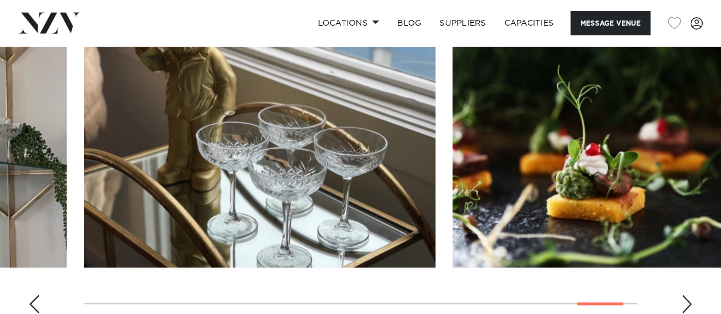
click at [686, 305] on div "Next slide" at bounding box center [686, 304] width 11 height 18
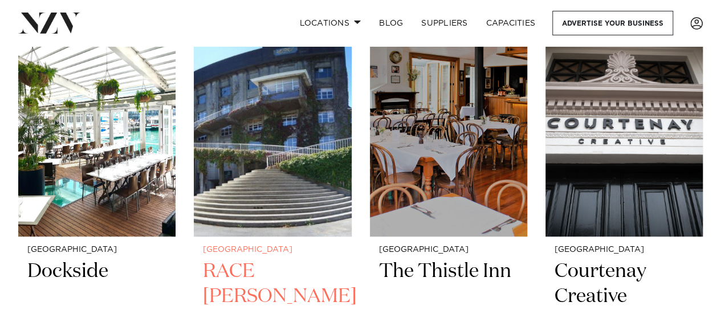
scroll to position [2427, 0]
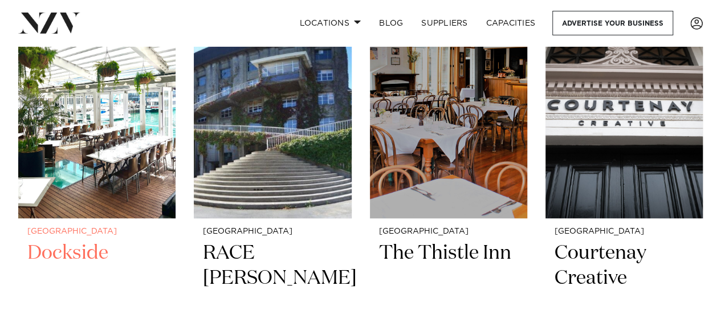
click at [94, 144] on img at bounding box center [96, 112] width 157 height 211
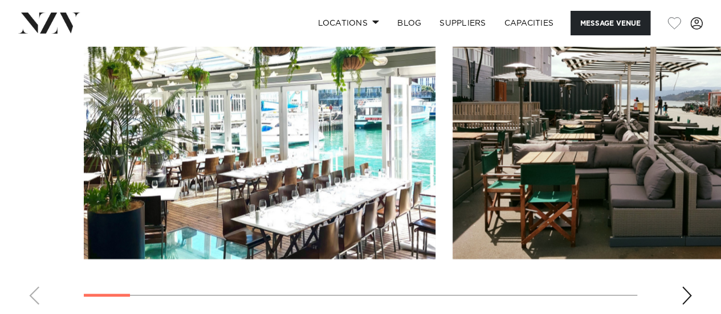
scroll to position [1140, 0]
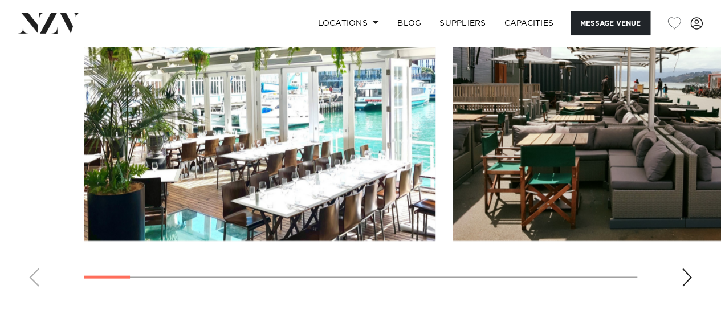
click at [687, 268] on div "Next slide" at bounding box center [686, 277] width 11 height 18
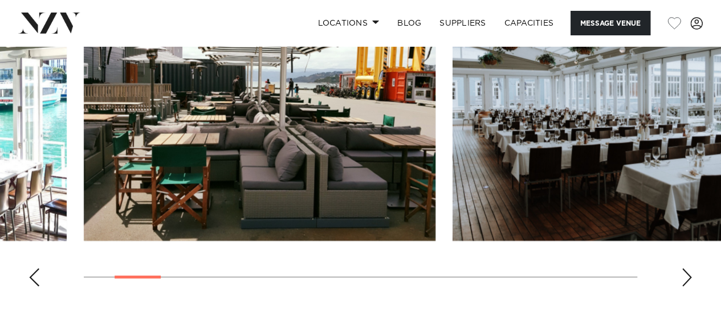
click at [687, 268] on div "Next slide" at bounding box center [686, 277] width 11 height 18
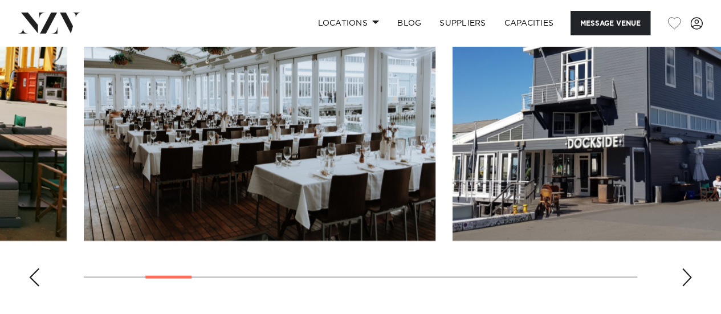
click at [687, 268] on div "Next slide" at bounding box center [686, 277] width 11 height 18
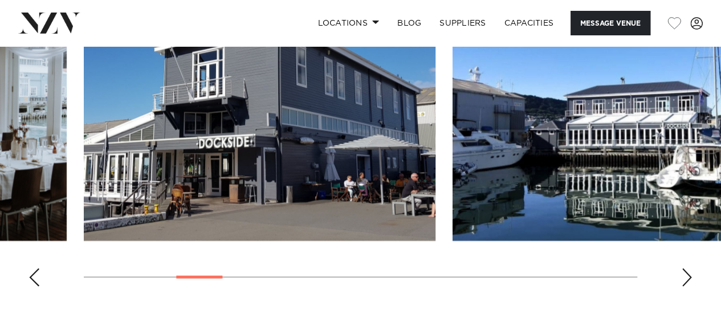
click at [687, 268] on div "Next slide" at bounding box center [686, 277] width 11 height 18
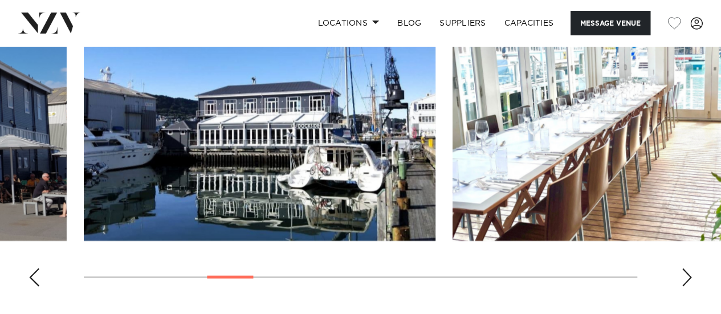
click at [687, 268] on div "Next slide" at bounding box center [686, 277] width 11 height 18
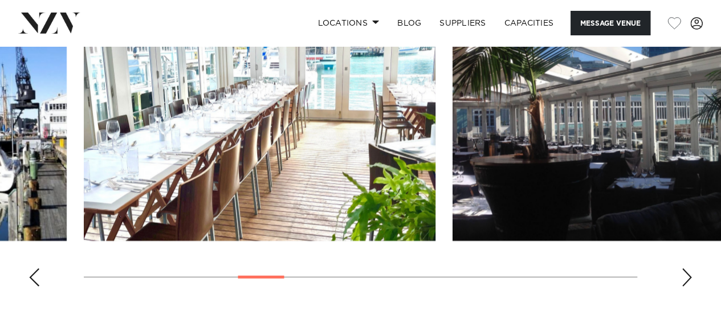
click at [687, 268] on div "Next slide" at bounding box center [686, 277] width 11 height 18
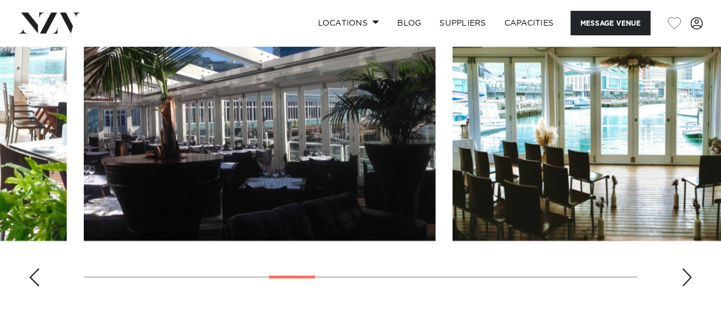
click at [687, 268] on div "Next slide" at bounding box center [686, 277] width 11 height 18
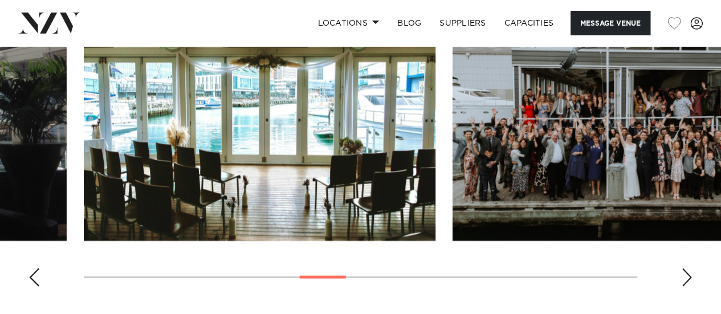
click at [687, 268] on div "Next slide" at bounding box center [686, 277] width 11 height 18
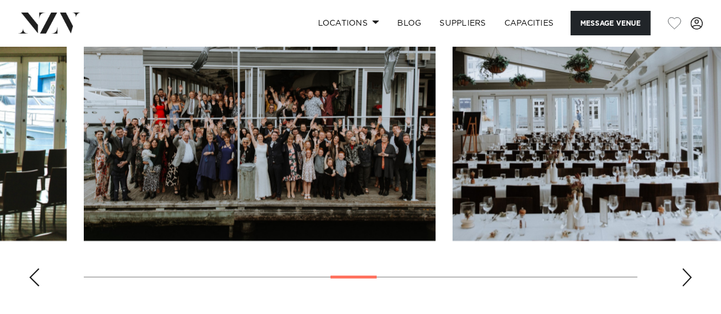
click at [687, 268] on div "Next slide" at bounding box center [686, 277] width 11 height 18
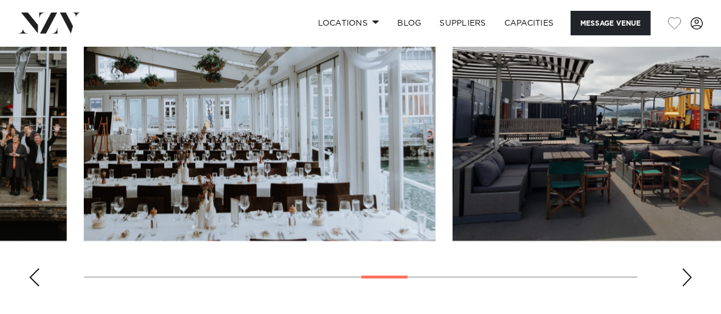
click at [687, 268] on div "Next slide" at bounding box center [686, 277] width 11 height 18
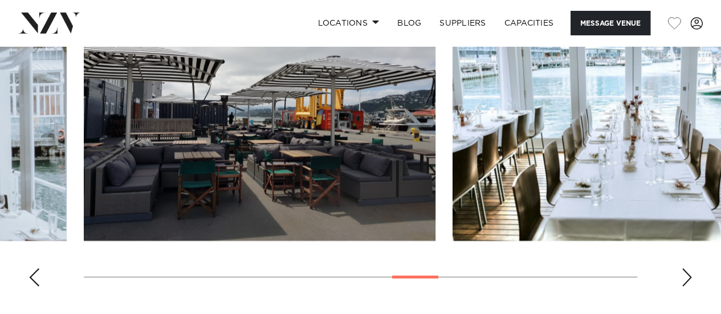
click at [687, 268] on div "Next slide" at bounding box center [686, 277] width 11 height 18
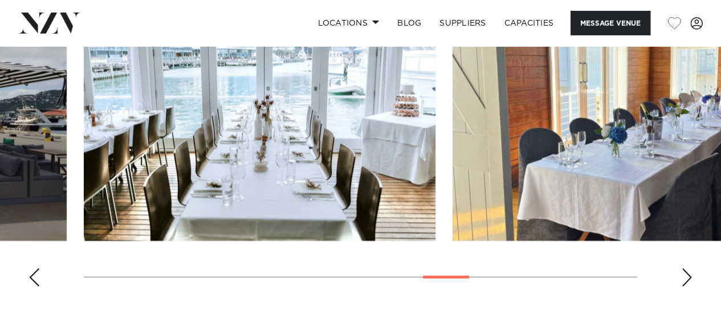
click at [687, 268] on div "Next slide" at bounding box center [686, 277] width 11 height 18
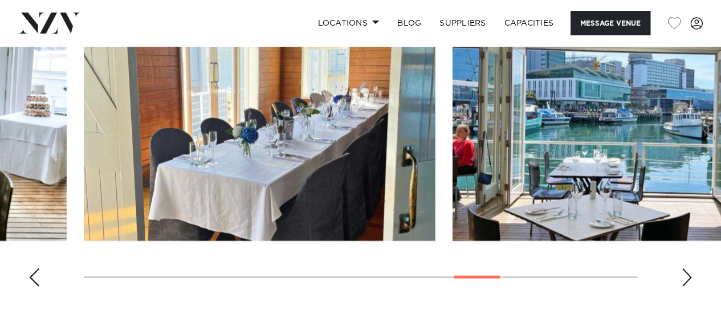
click at [687, 268] on div "Next slide" at bounding box center [686, 277] width 11 height 18
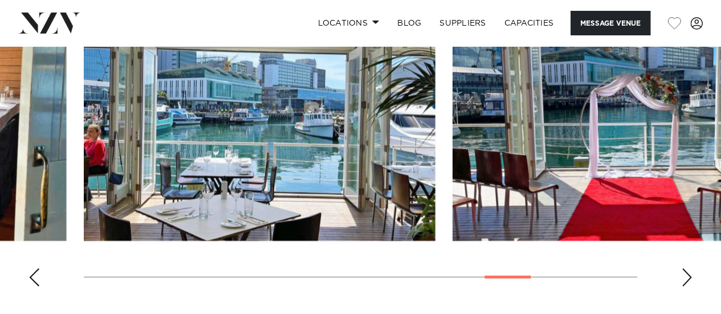
click at [687, 268] on div "Next slide" at bounding box center [686, 277] width 11 height 18
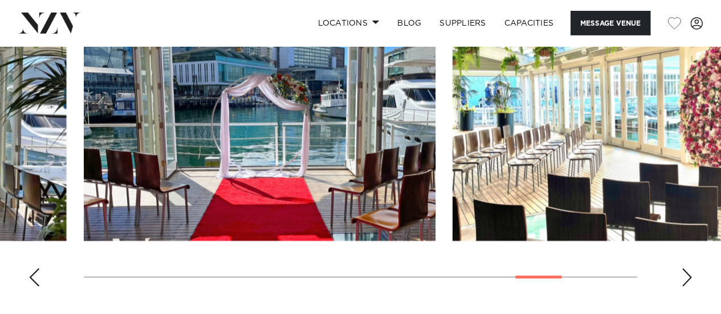
click at [687, 268] on div "Next slide" at bounding box center [686, 277] width 11 height 18
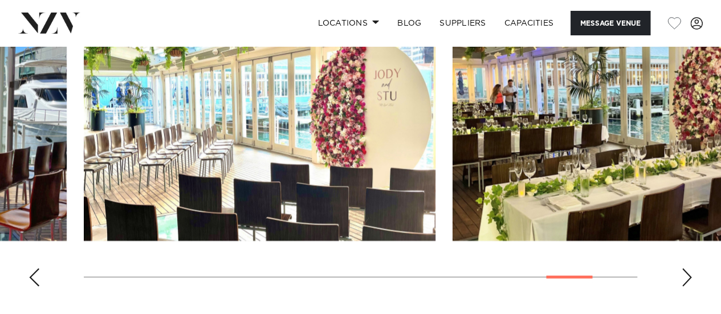
click at [687, 268] on div "Next slide" at bounding box center [686, 277] width 11 height 18
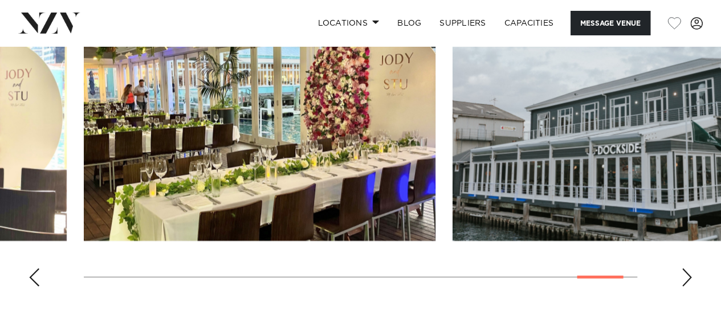
click at [687, 268] on div "Next slide" at bounding box center [686, 277] width 11 height 18
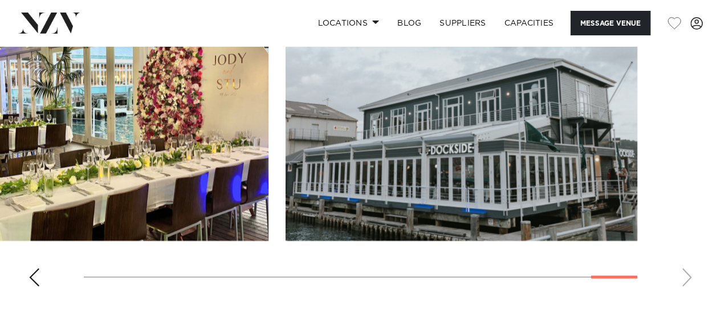
click at [687, 263] on swiper-container at bounding box center [360, 139] width 721 height 313
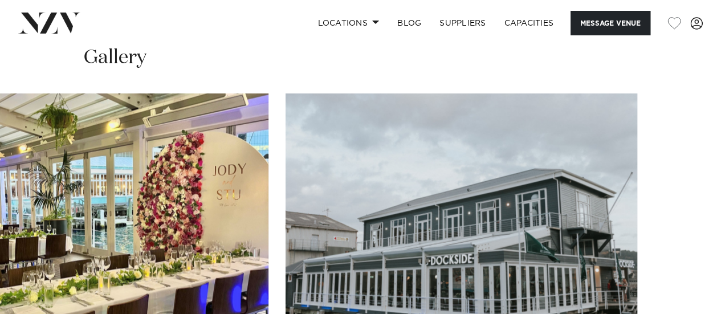
scroll to position [855, 0]
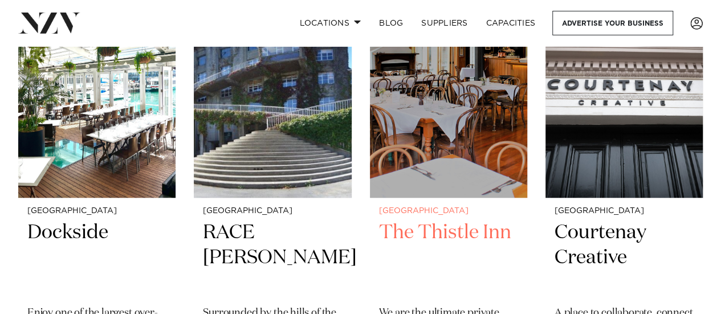
scroll to position [2484, 0]
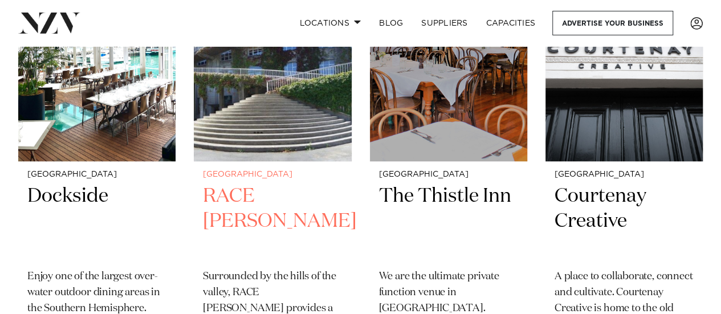
click at [296, 85] on img at bounding box center [272, 55] width 157 height 211
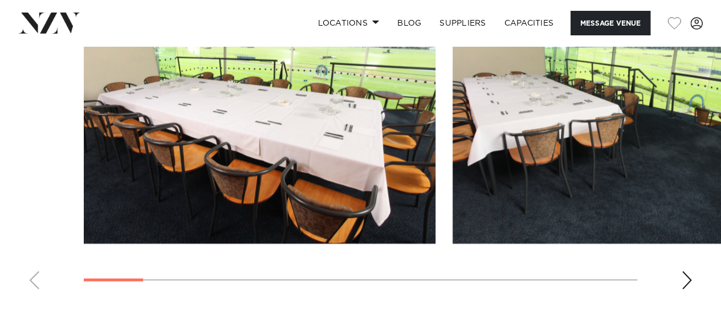
scroll to position [1083, 0]
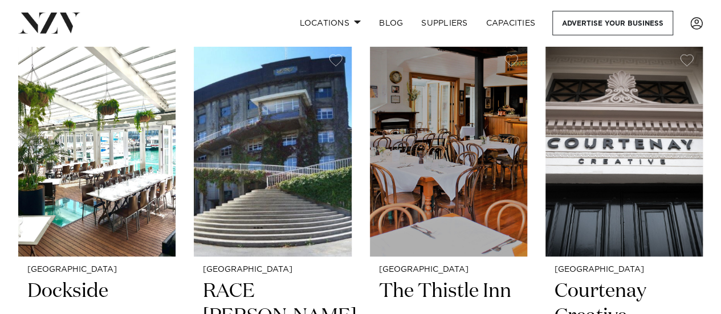
scroll to position [2370, 0]
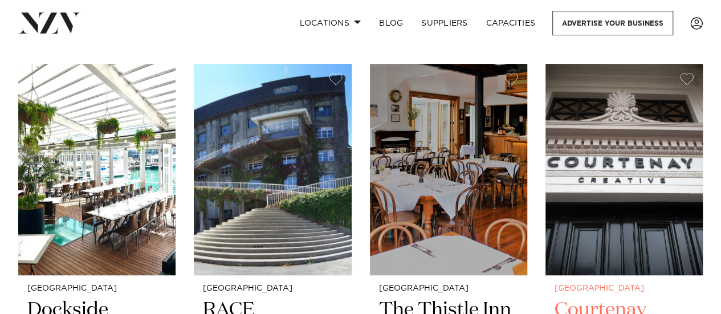
click at [633, 102] on img at bounding box center [623, 169] width 157 height 211
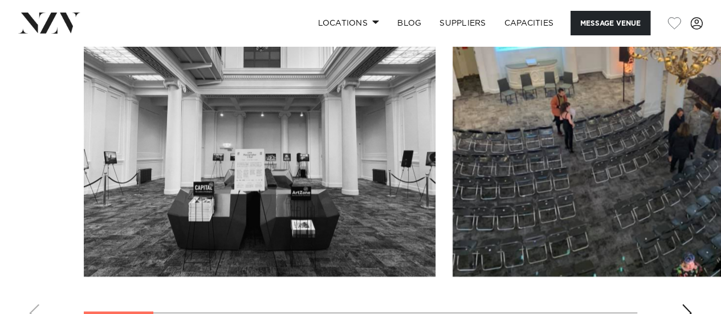
scroll to position [1026, 0]
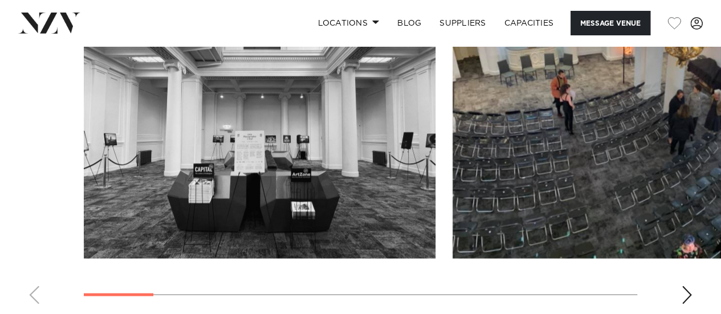
click at [688, 296] on div "Next slide" at bounding box center [686, 295] width 11 height 18
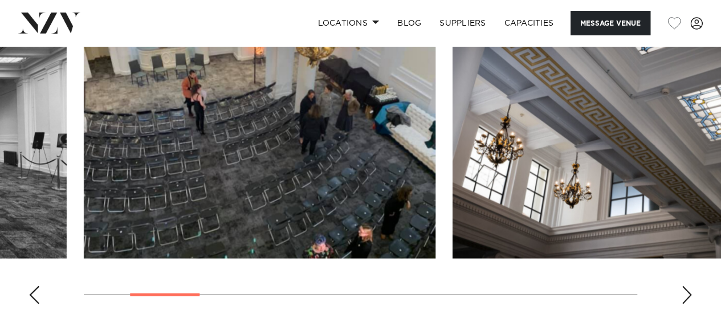
click at [688, 296] on div "Next slide" at bounding box center [686, 295] width 11 height 18
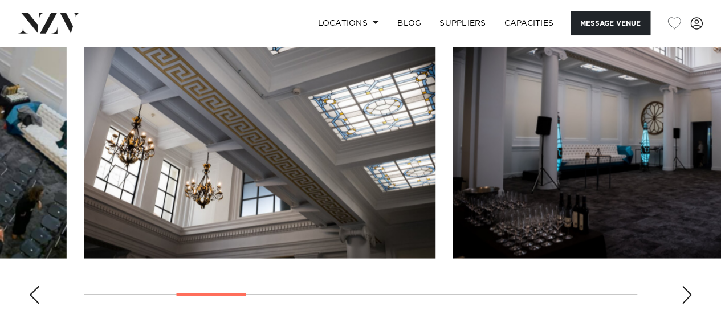
click at [688, 296] on div "Next slide" at bounding box center [686, 295] width 11 height 18
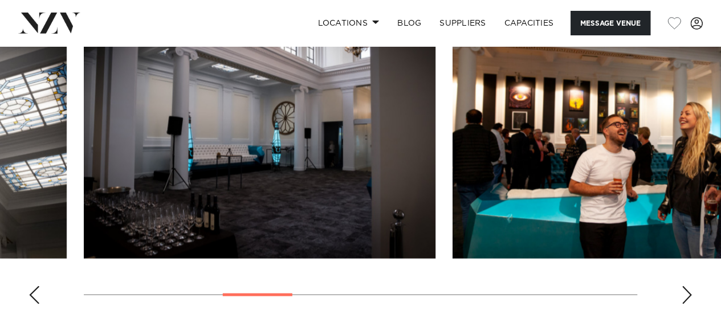
click at [688, 296] on div "Next slide" at bounding box center [686, 295] width 11 height 18
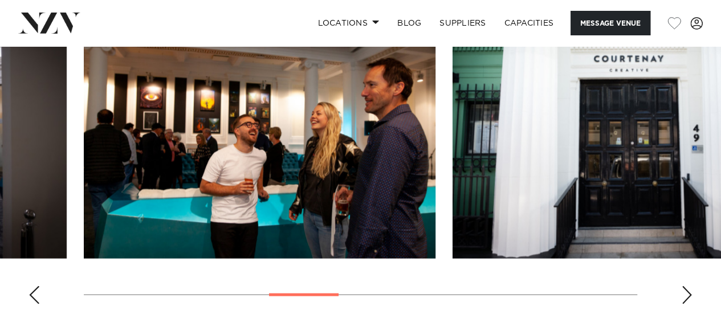
click at [688, 296] on div "Next slide" at bounding box center [686, 295] width 11 height 18
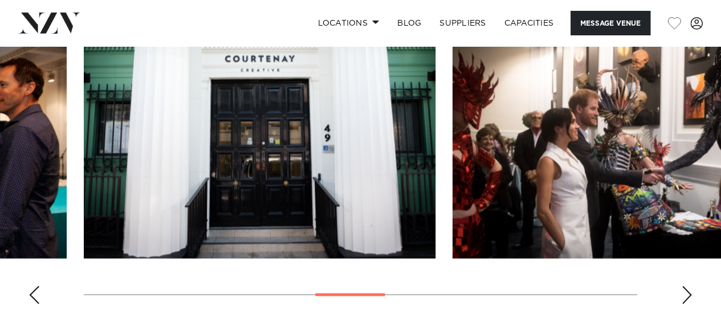
click at [688, 296] on div "Next slide" at bounding box center [686, 295] width 11 height 18
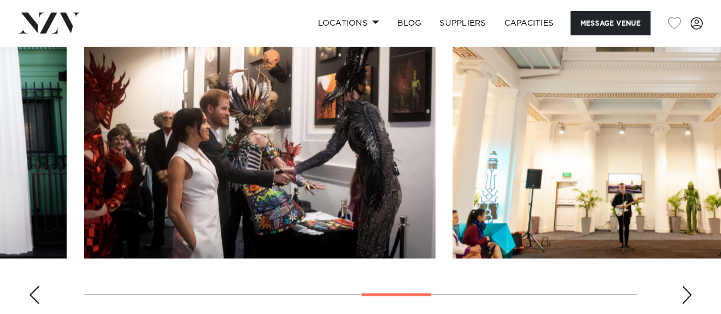
click at [688, 296] on div "Next slide" at bounding box center [686, 295] width 11 height 18
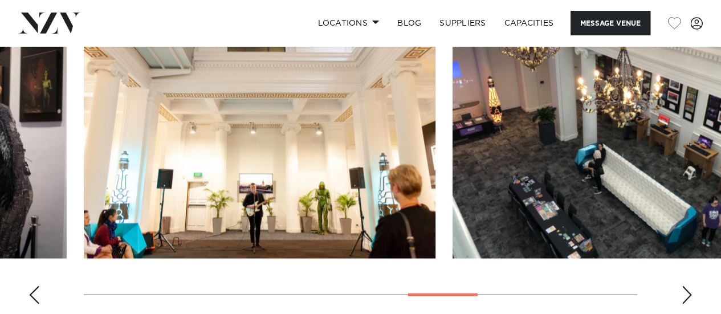
click at [688, 296] on div "Next slide" at bounding box center [686, 295] width 11 height 18
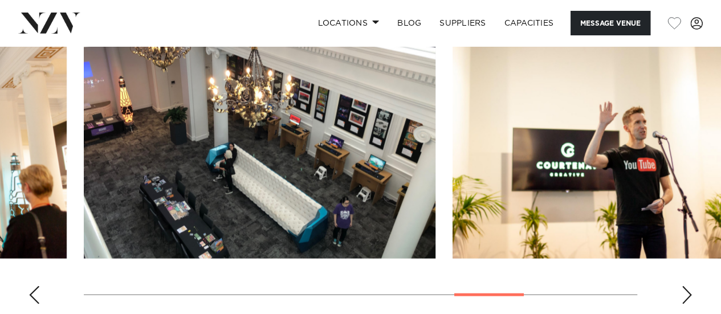
click at [688, 296] on div "Next slide" at bounding box center [686, 295] width 11 height 18
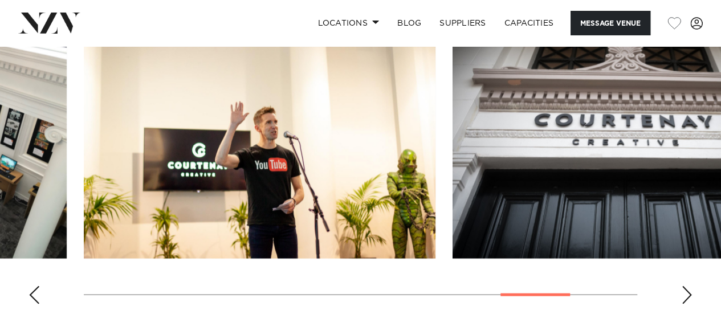
click at [688, 297] on div "Next slide" at bounding box center [686, 295] width 11 height 18
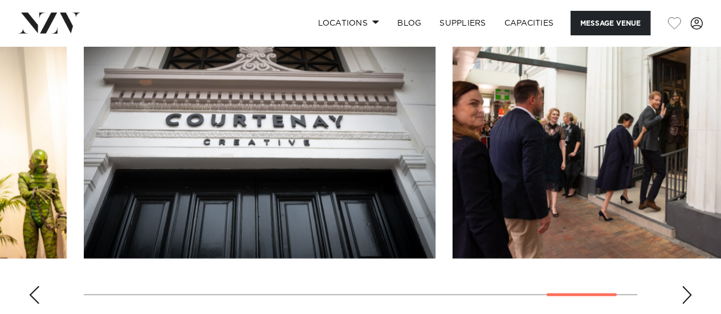
click at [688, 297] on div "Next slide" at bounding box center [686, 295] width 11 height 18
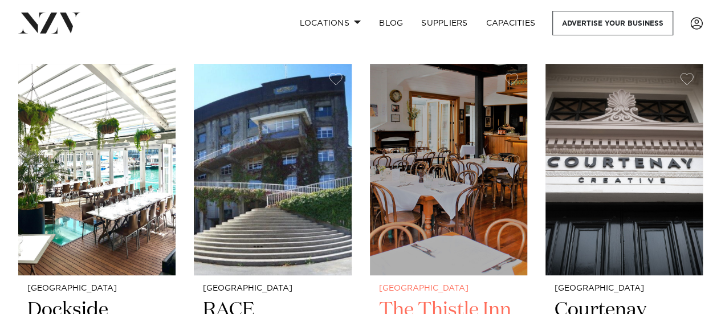
click at [423, 154] on img at bounding box center [448, 169] width 157 height 211
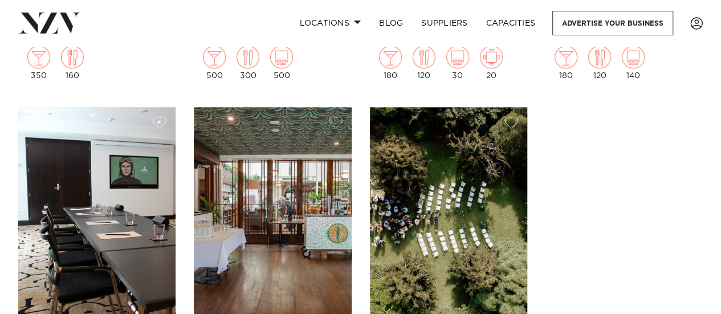
scroll to position [2860, 0]
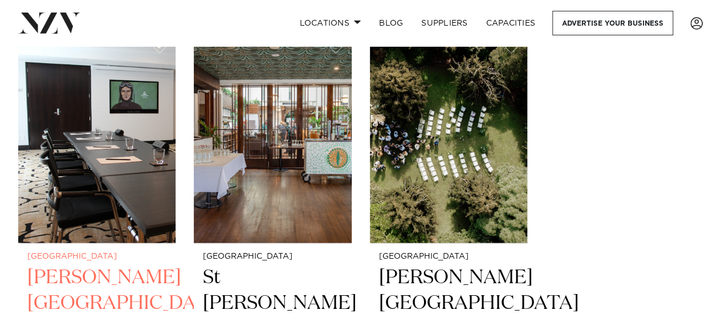
click at [122, 154] on img at bounding box center [96, 137] width 157 height 211
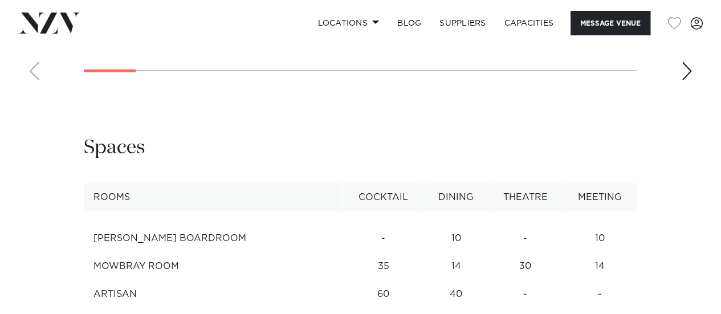
scroll to position [1254, 0]
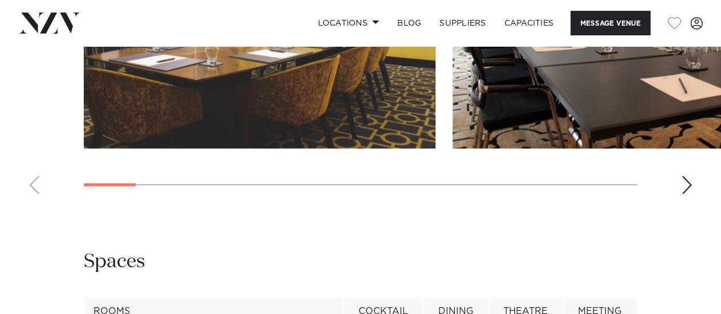
click at [686, 194] on div "Next slide" at bounding box center [686, 185] width 11 height 18
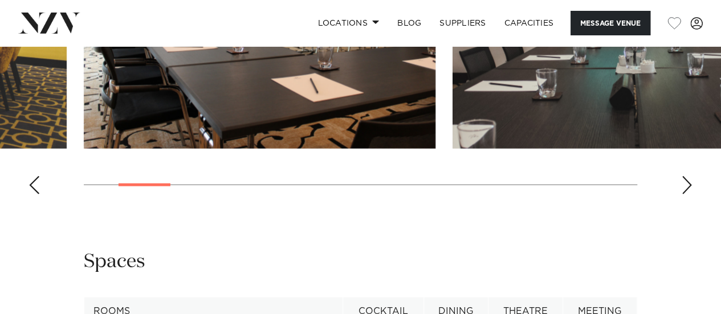
click at [688, 194] on div "Next slide" at bounding box center [686, 185] width 11 height 18
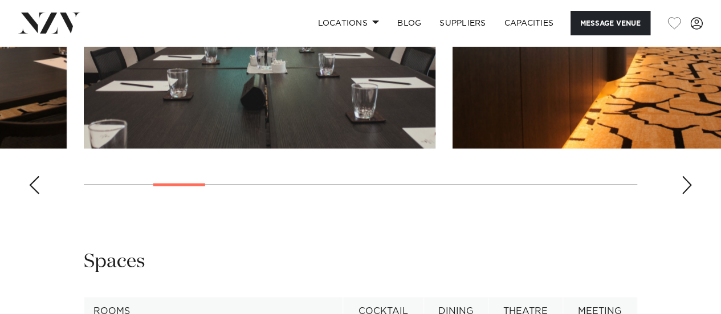
click at [688, 194] on div "Next slide" at bounding box center [686, 185] width 11 height 18
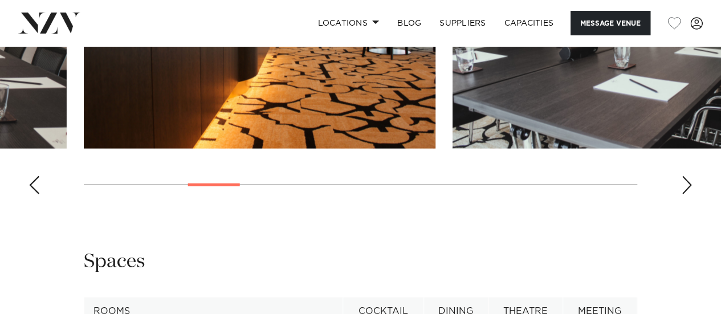
scroll to position [1197, 0]
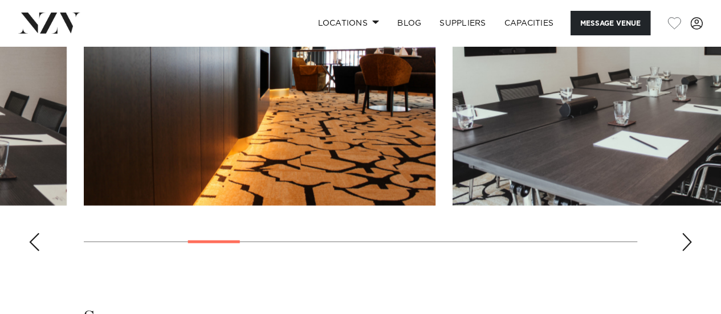
click at [684, 251] on div "Next slide" at bounding box center [686, 242] width 11 height 18
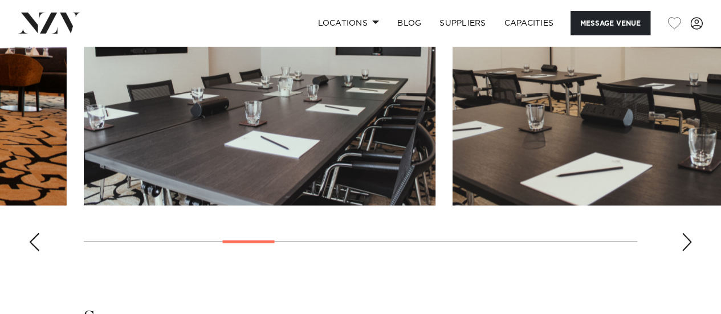
click at [684, 251] on div "Next slide" at bounding box center [686, 242] width 11 height 18
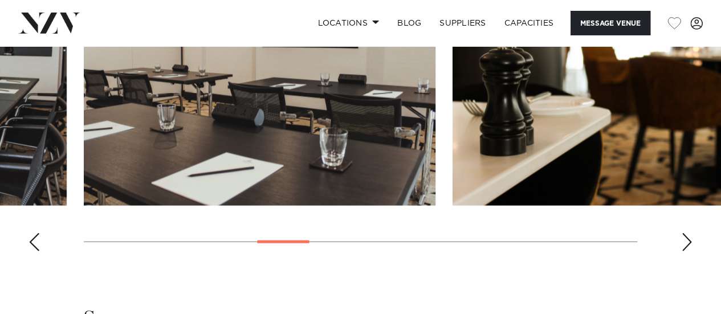
click at [684, 251] on div "Next slide" at bounding box center [686, 242] width 11 height 18
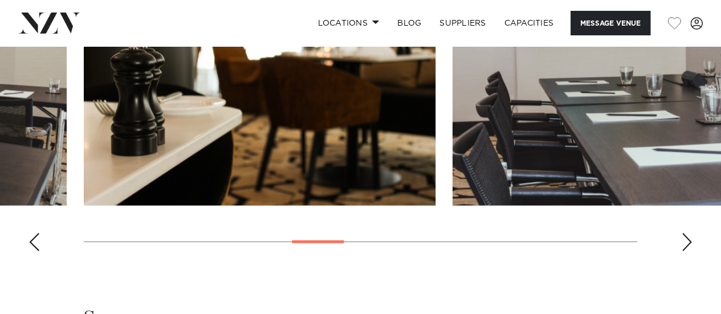
click at [684, 251] on div "Next slide" at bounding box center [686, 242] width 11 height 18
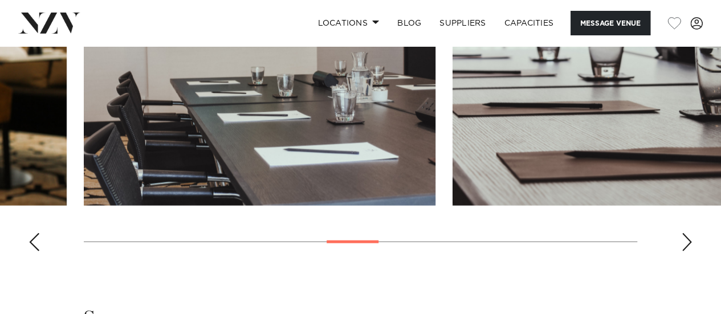
click at [684, 251] on div "Next slide" at bounding box center [686, 242] width 11 height 18
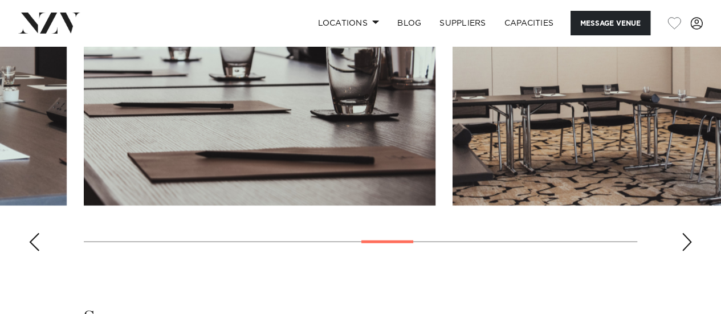
click at [684, 251] on div "Next slide" at bounding box center [686, 242] width 11 height 18
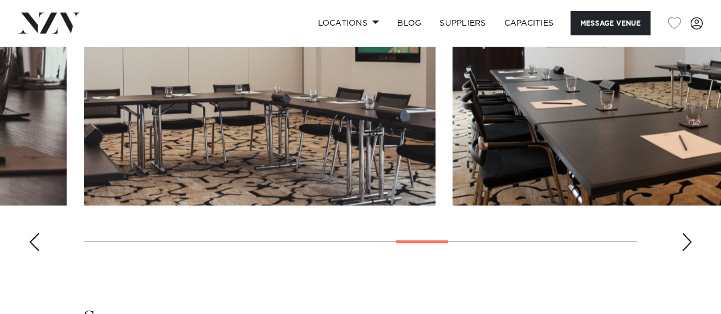
click at [684, 251] on div "Next slide" at bounding box center [686, 242] width 11 height 18
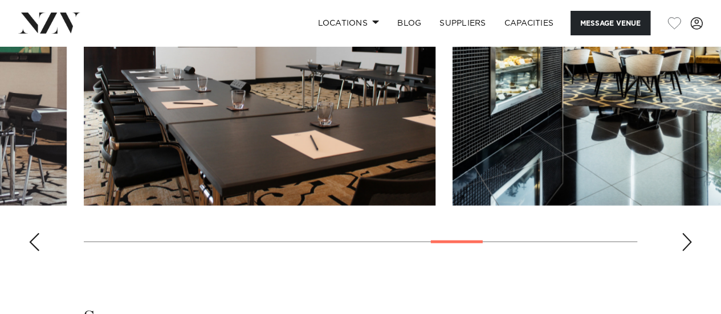
click at [684, 251] on div "Next slide" at bounding box center [686, 242] width 11 height 18
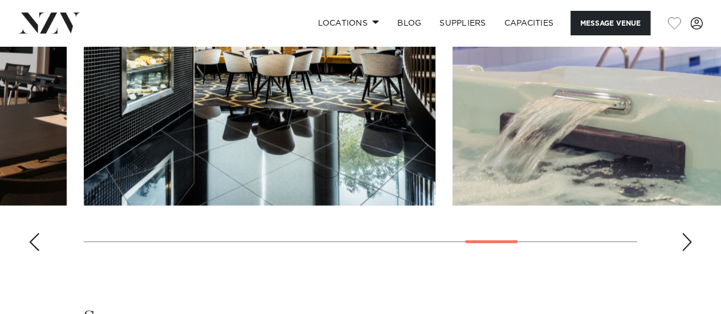
click at [684, 251] on div "Next slide" at bounding box center [686, 242] width 11 height 18
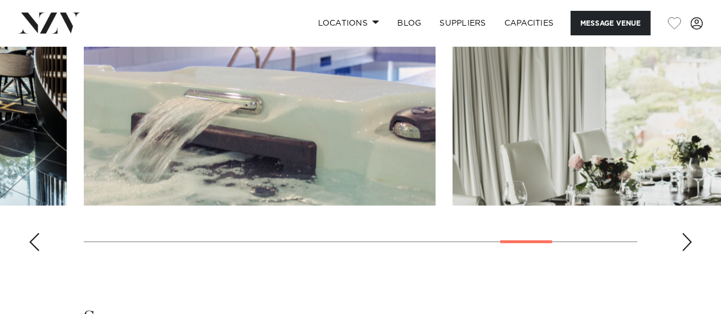
click at [684, 251] on div "Next slide" at bounding box center [686, 242] width 11 height 18
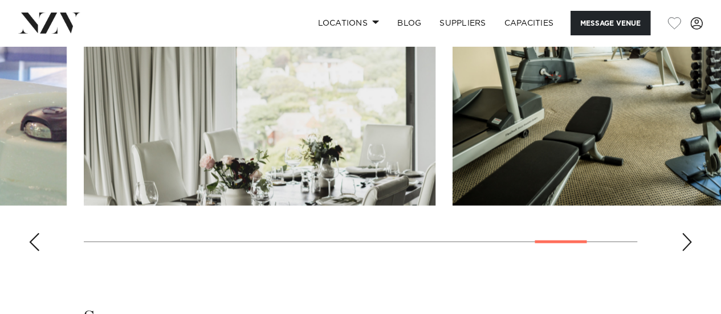
click at [684, 251] on div "Next slide" at bounding box center [686, 242] width 11 height 18
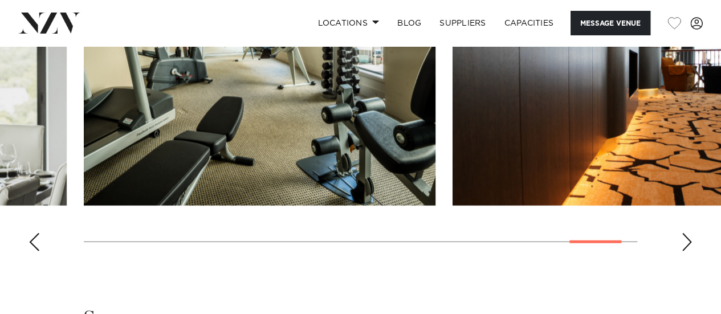
click at [684, 251] on div "Next slide" at bounding box center [686, 242] width 11 height 18
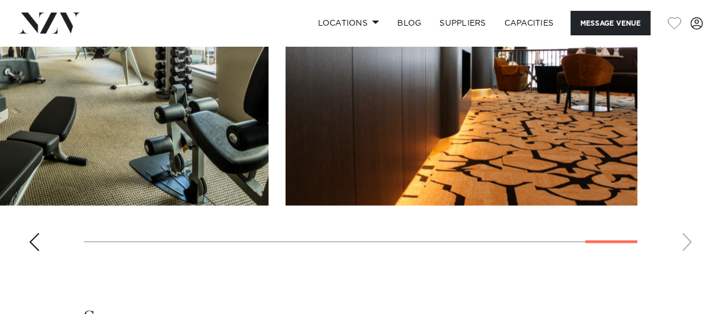
click at [684, 260] on swiper-container at bounding box center [360, 104] width 721 height 313
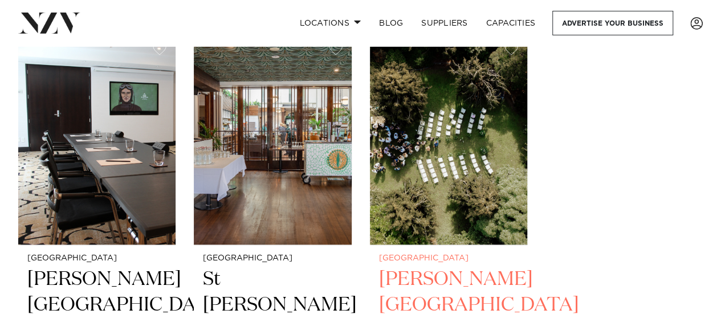
scroll to position [2860, 0]
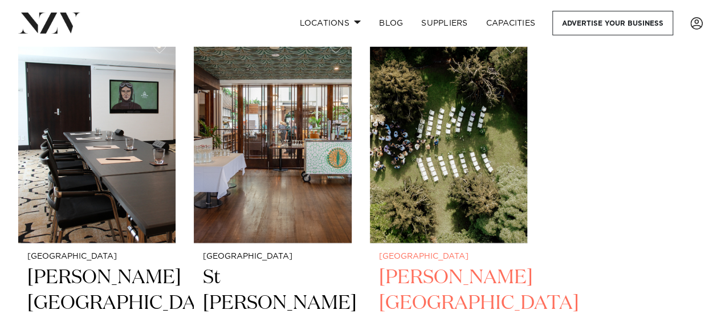
click at [466, 126] on img at bounding box center [448, 137] width 157 height 211
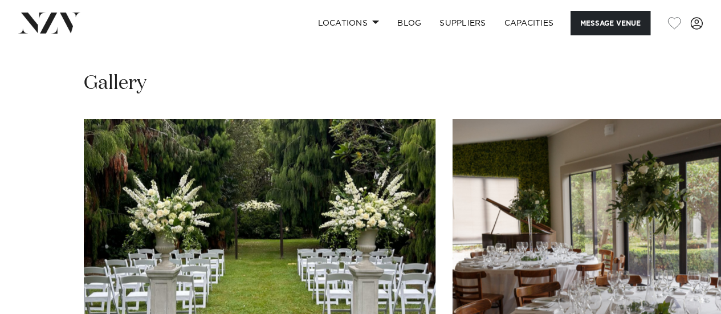
scroll to position [1083, 0]
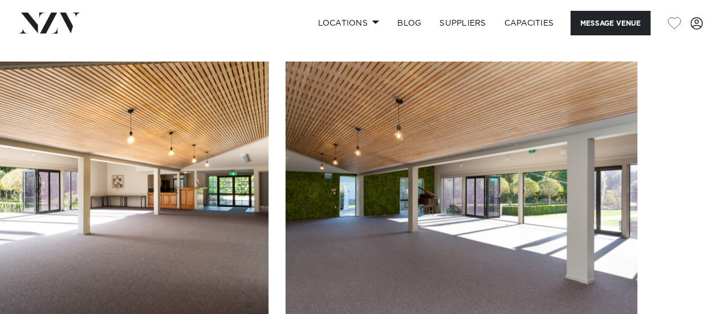
click at [680, 270] on swiper-container at bounding box center [360, 218] width 721 height 313
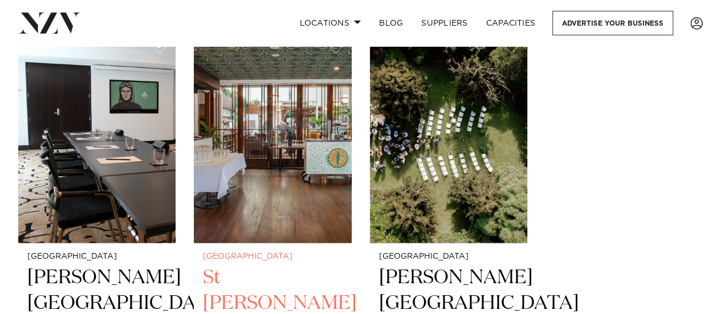
click at [291, 146] on img at bounding box center [272, 137] width 157 height 211
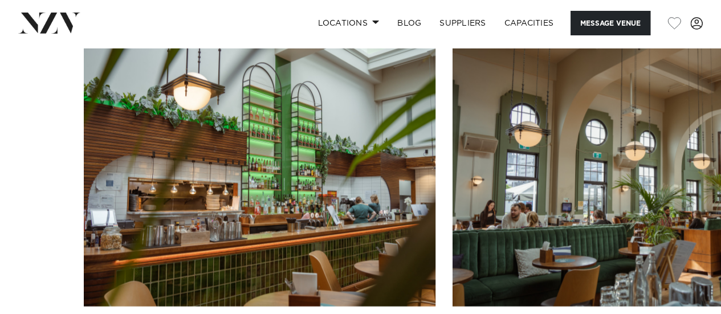
scroll to position [1083, 0]
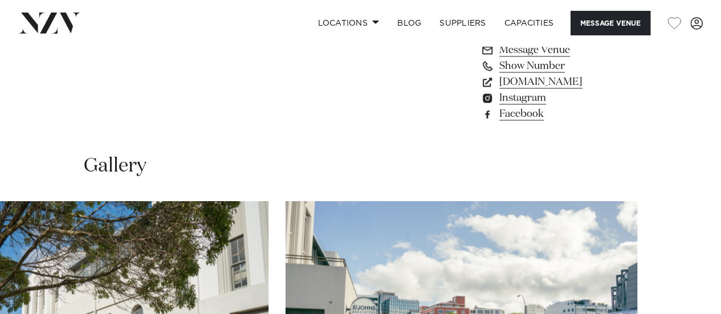
scroll to position [912, 0]
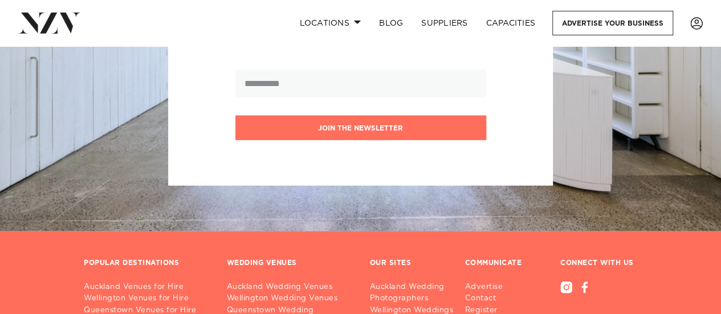
scroll to position [3316, 0]
